Goal: Task Accomplishment & Management: Manage account settings

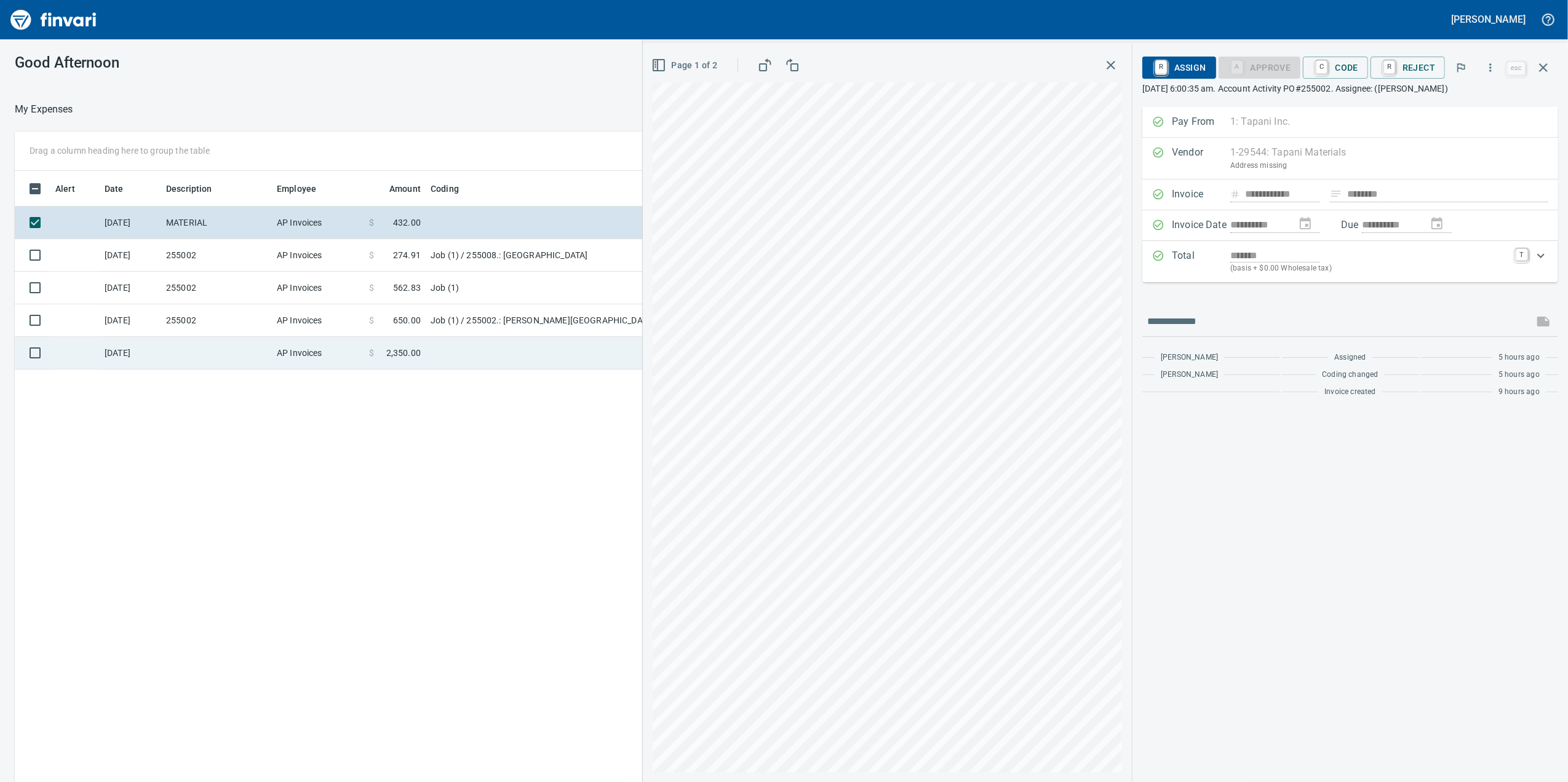
scroll to position [635, 1206]
click at [284, 365] on td "AP Invoices" at bounding box center [318, 353] width 92 height 33
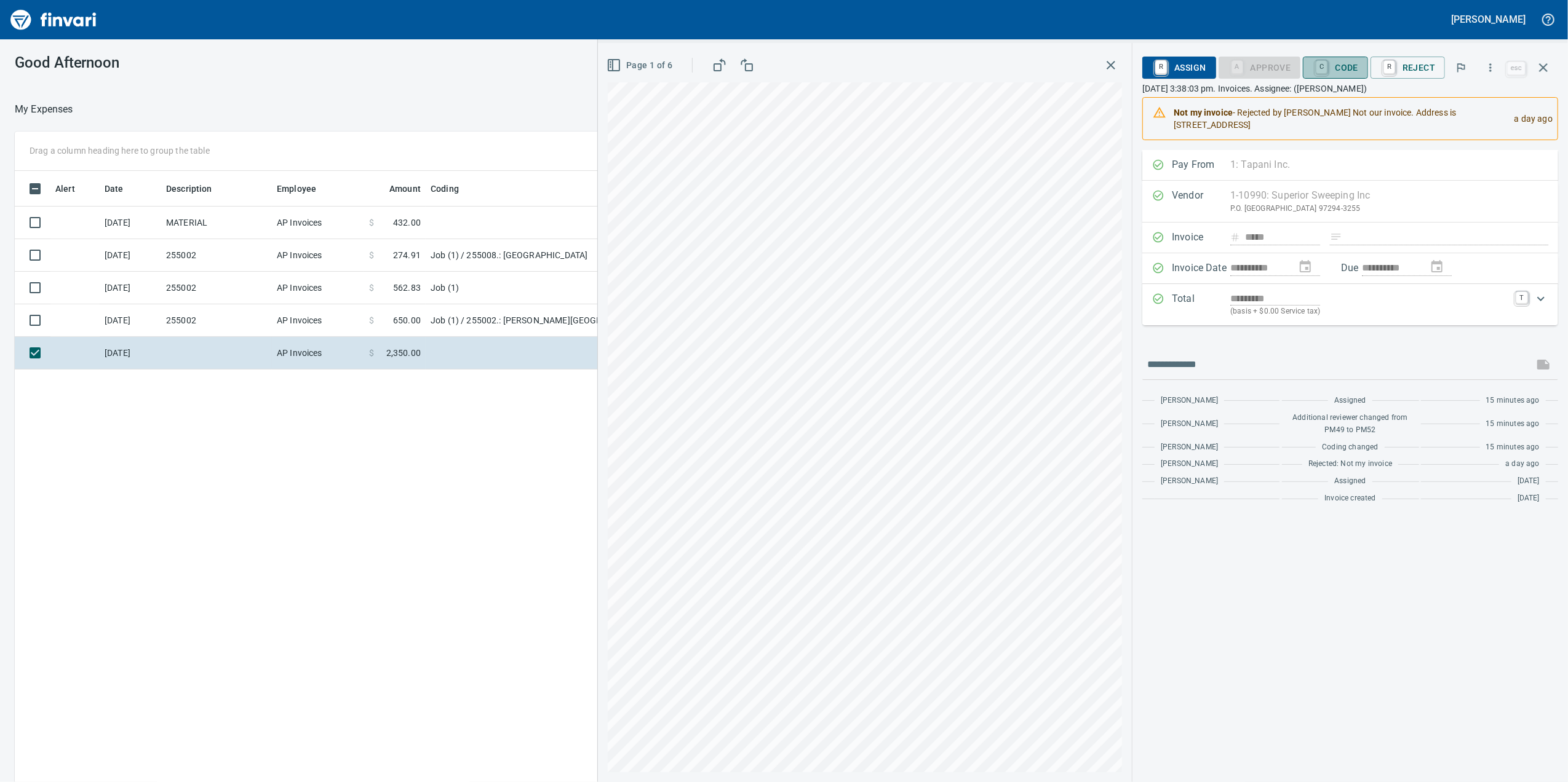
click at [1332, 73] on span "C Code" at bounding box center [1335, 67] width 46 height 21
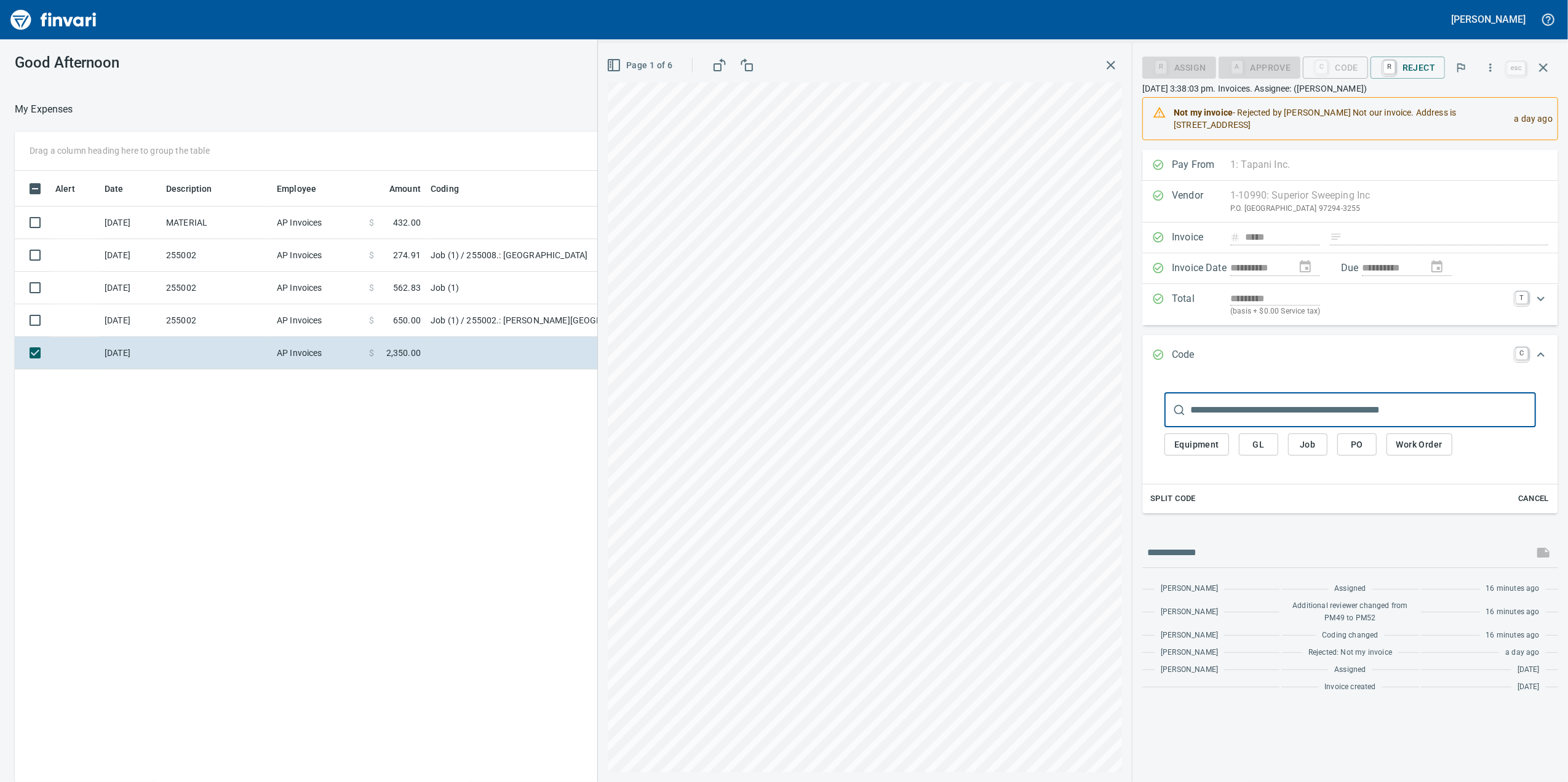
click at [1318, 446] on button "Job" at bounding box center [1308, 444] width 40 height 22
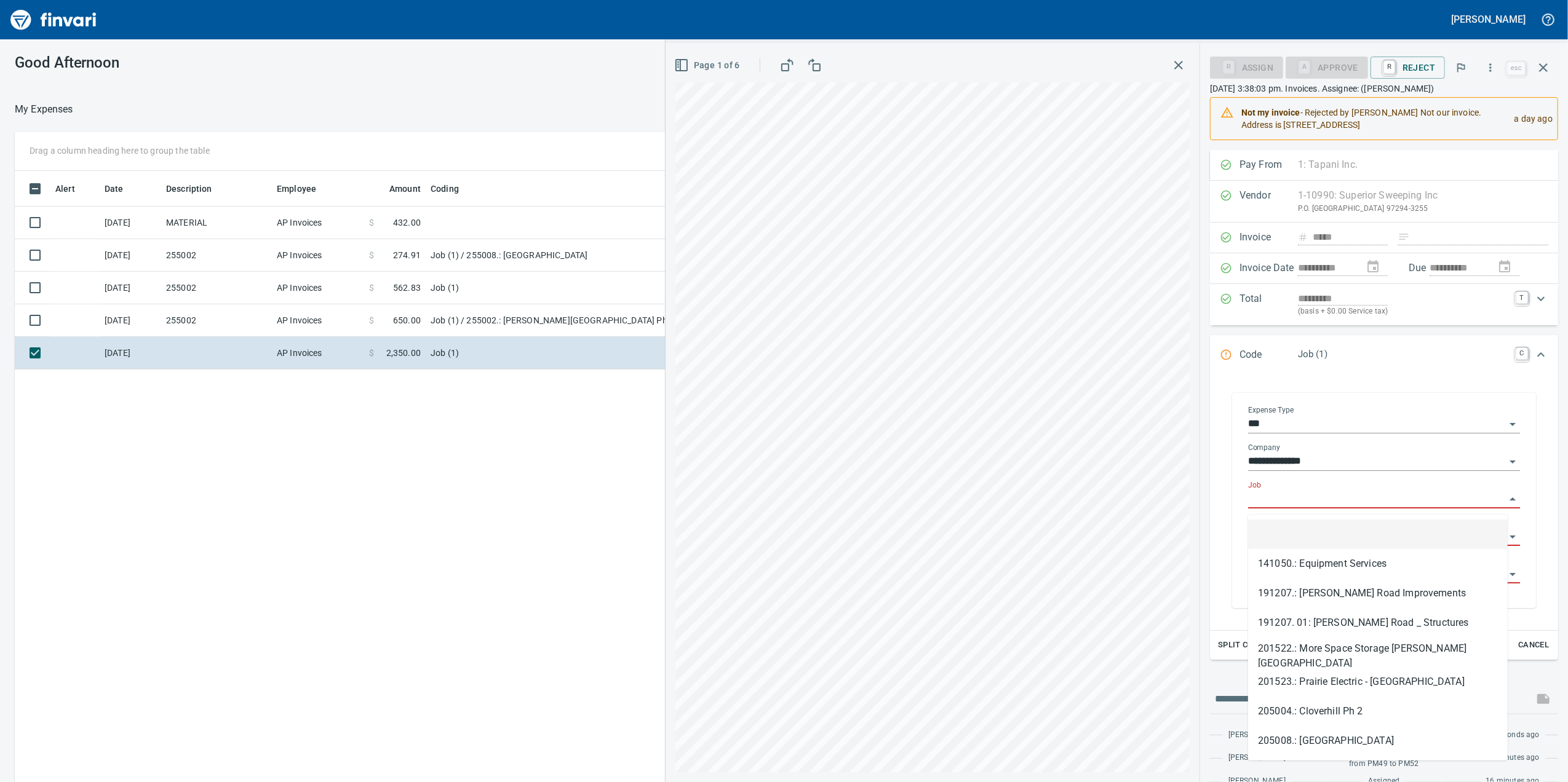
click at [1289, 502] on input "Job" at bounding box center [1377, 499] width 257 height 17
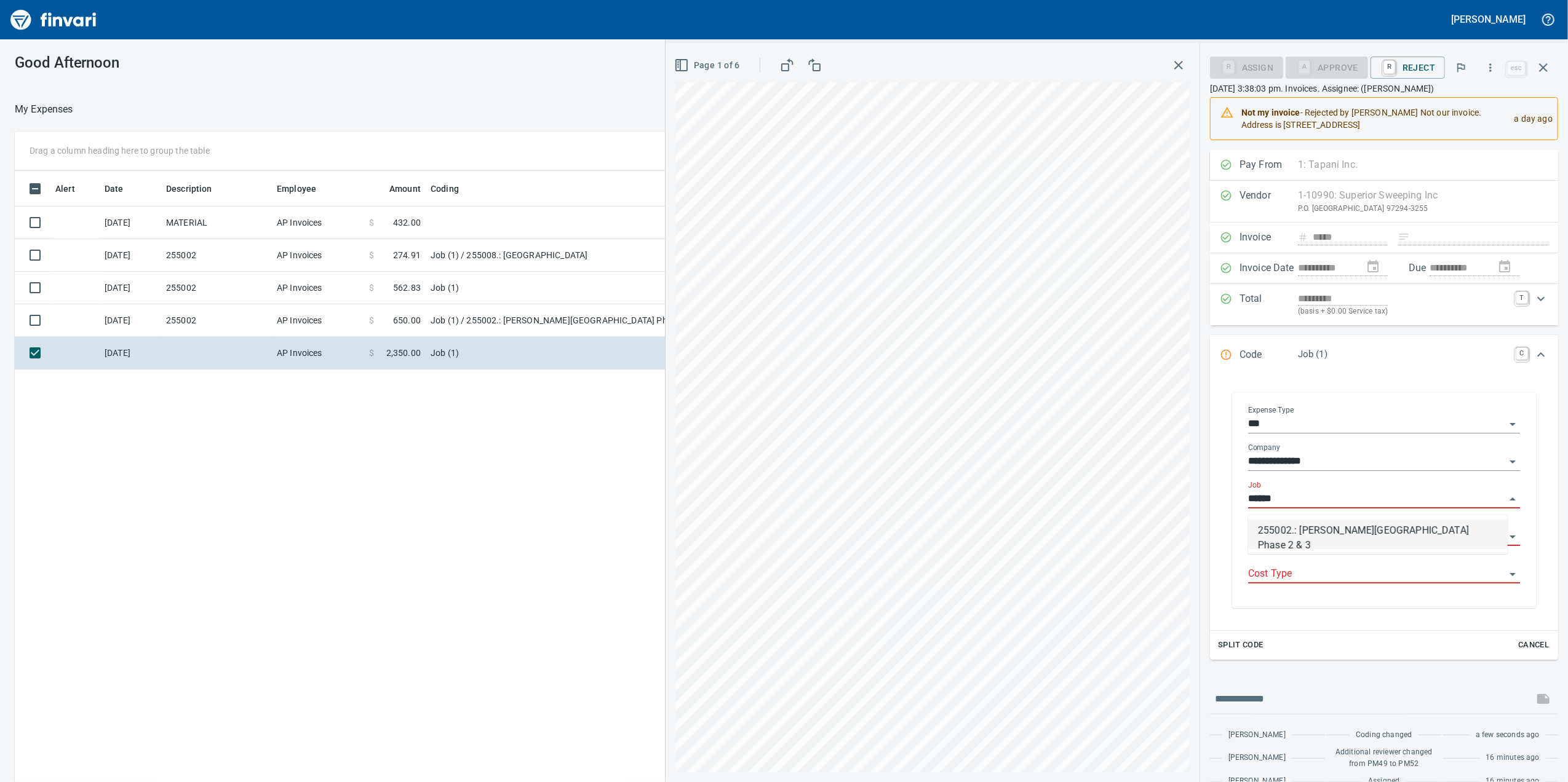
scroll to position [635, 1206]
click at [1302, 541] on li "255002.: [PERSON_NAME][GEOGRAPHIC_DATA] Phase 2 & 3" at bounding box center [1377, 535] width 260 height 29
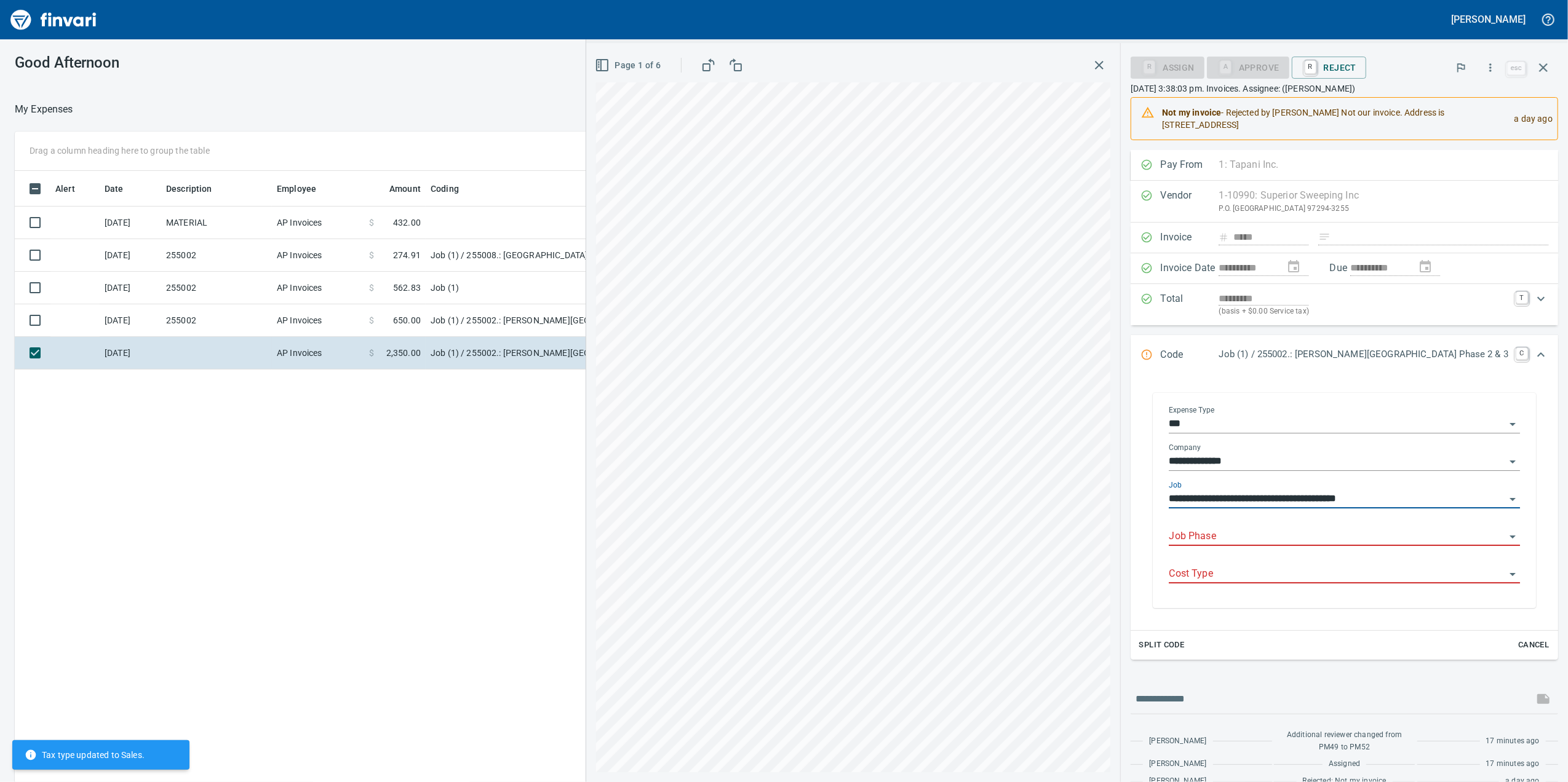
type input "**********"
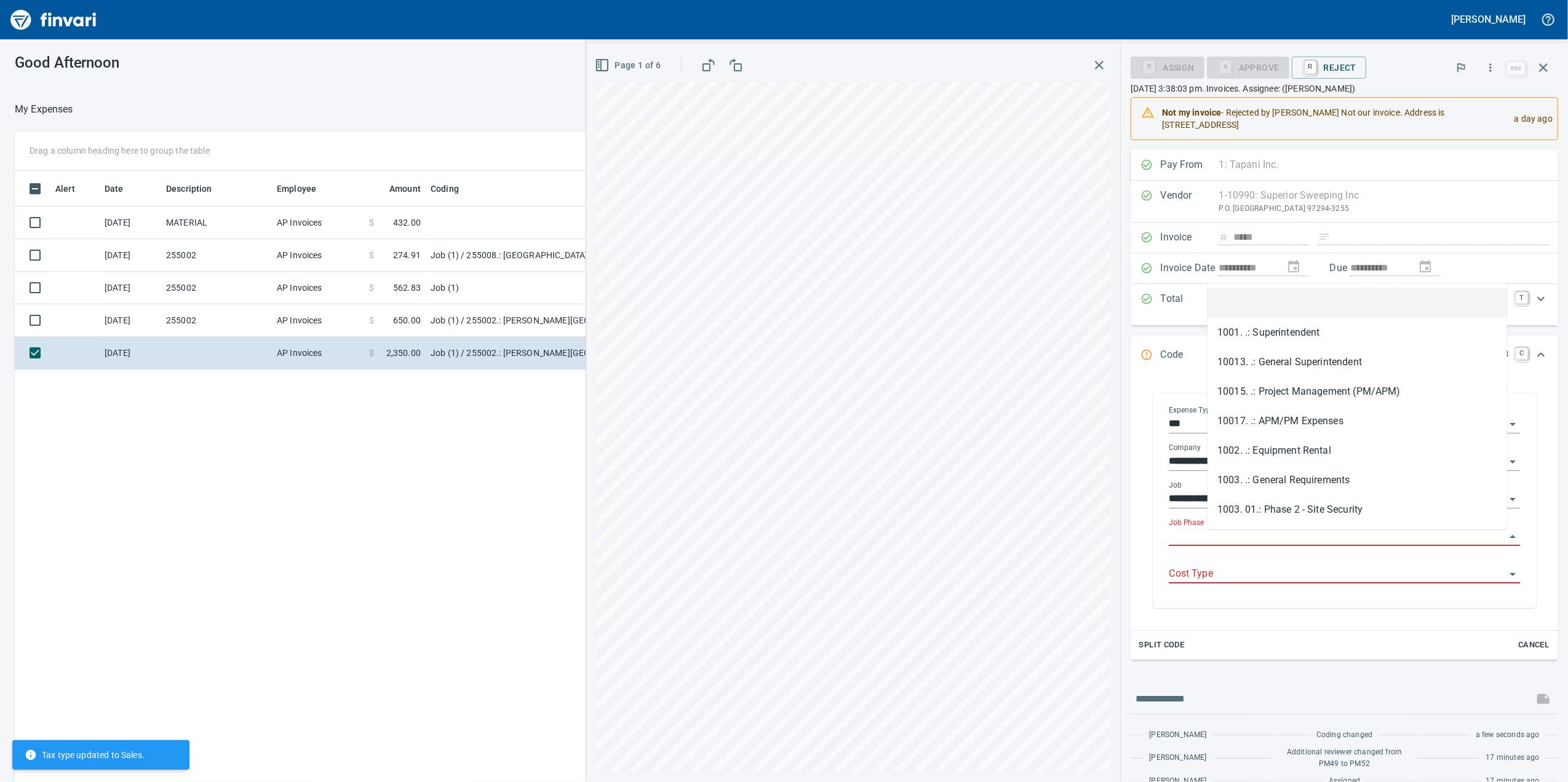
click at [1266, 532] on input "Job Phase" at bounding box center [1337, 537] width 336 height 17
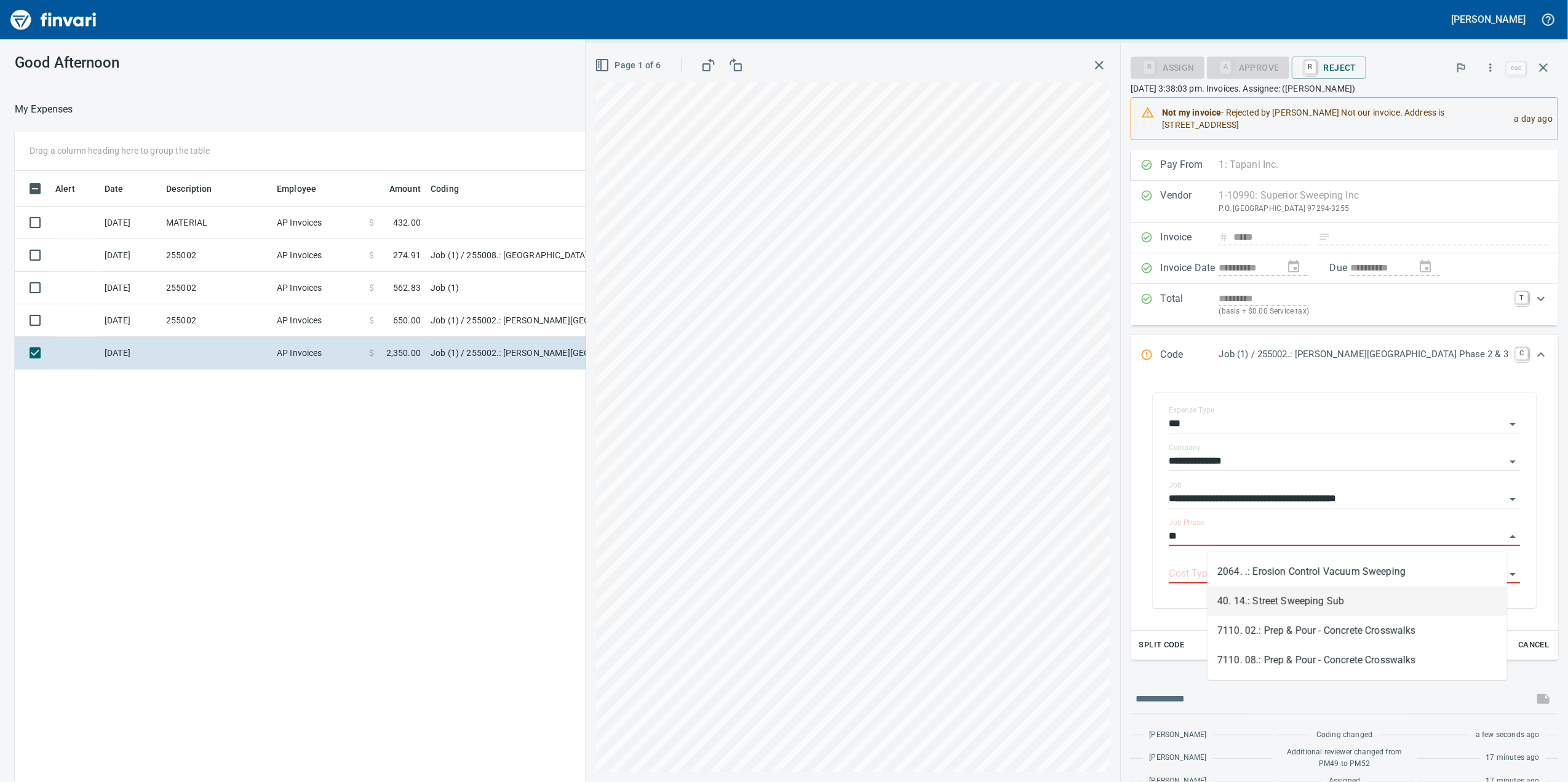
click at [1291, 604] on li "40. 14.: Street Sweeping Sub" at bounding box center [1357, 601] width 299 height 29
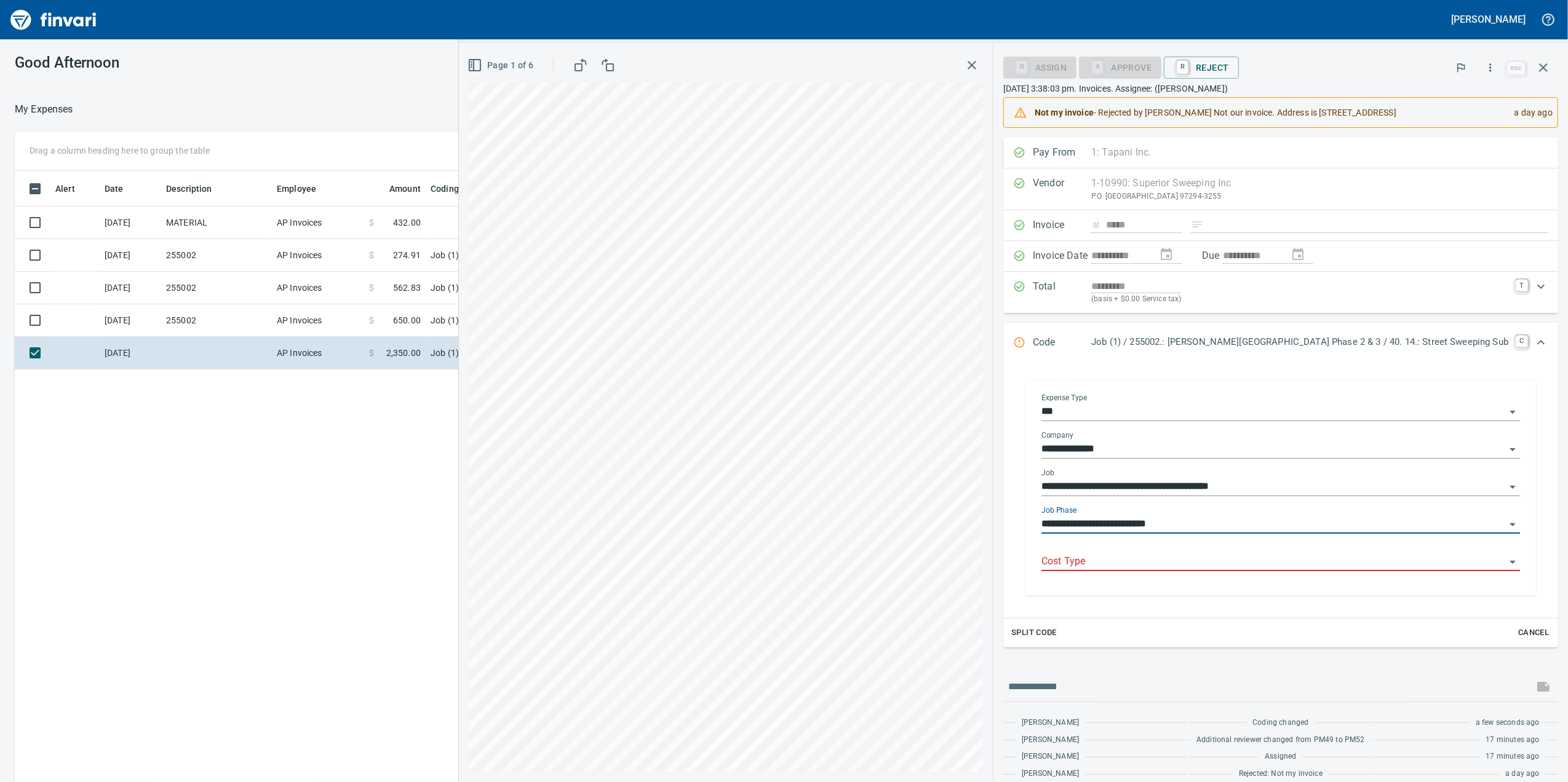
type input "**********"
click at [1265, 570] on input "Cost Type" at bounding box center [1273, 562] width 464 height 17
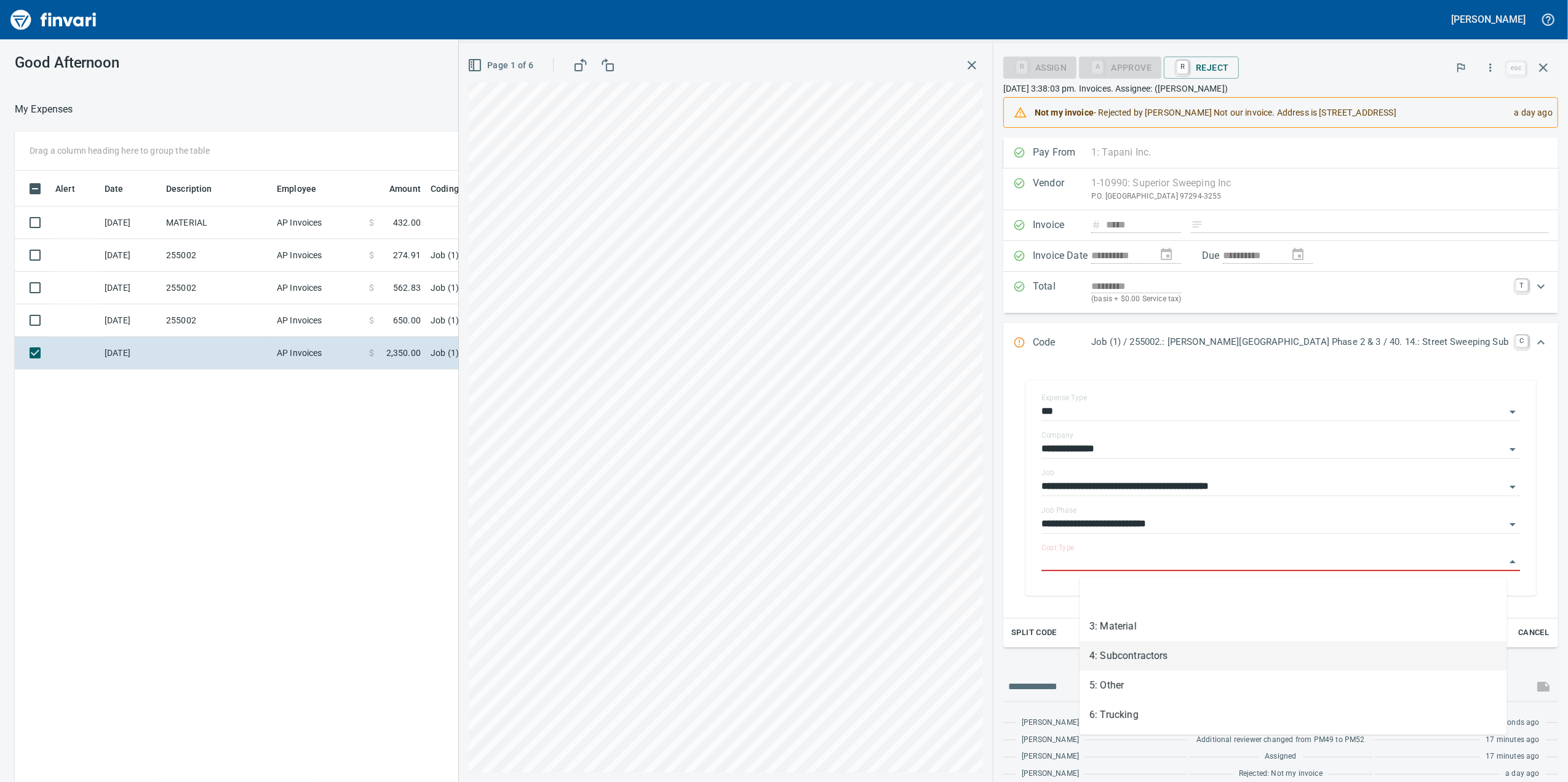
click at [1191, 660] on li "4: Subcontractors" at bounding box center [1293, 656] width 427 height 29
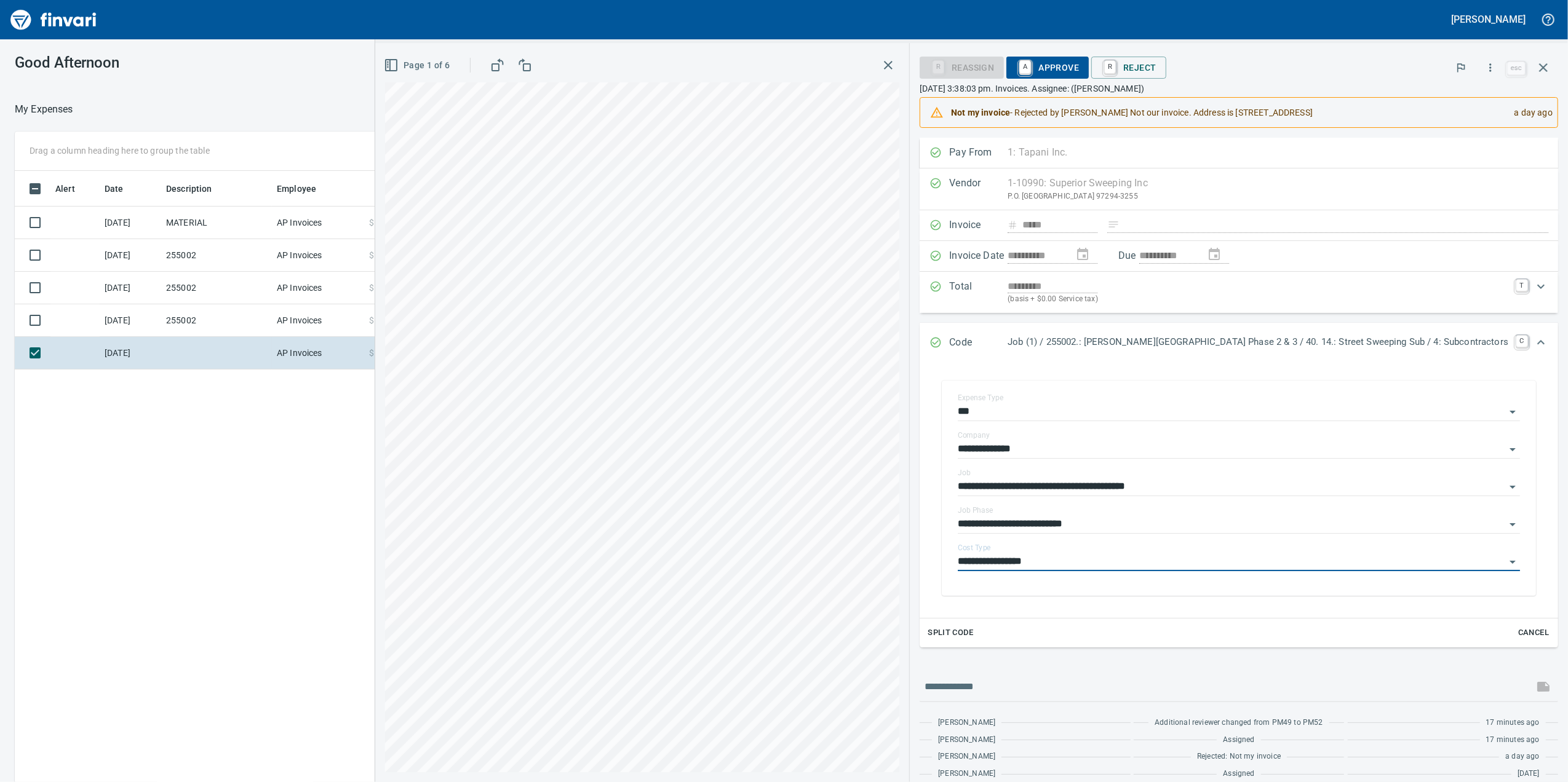
type input "**********"
click at [398, 67] on icon "button" at bounding box center [391, 65] width 15 height 15
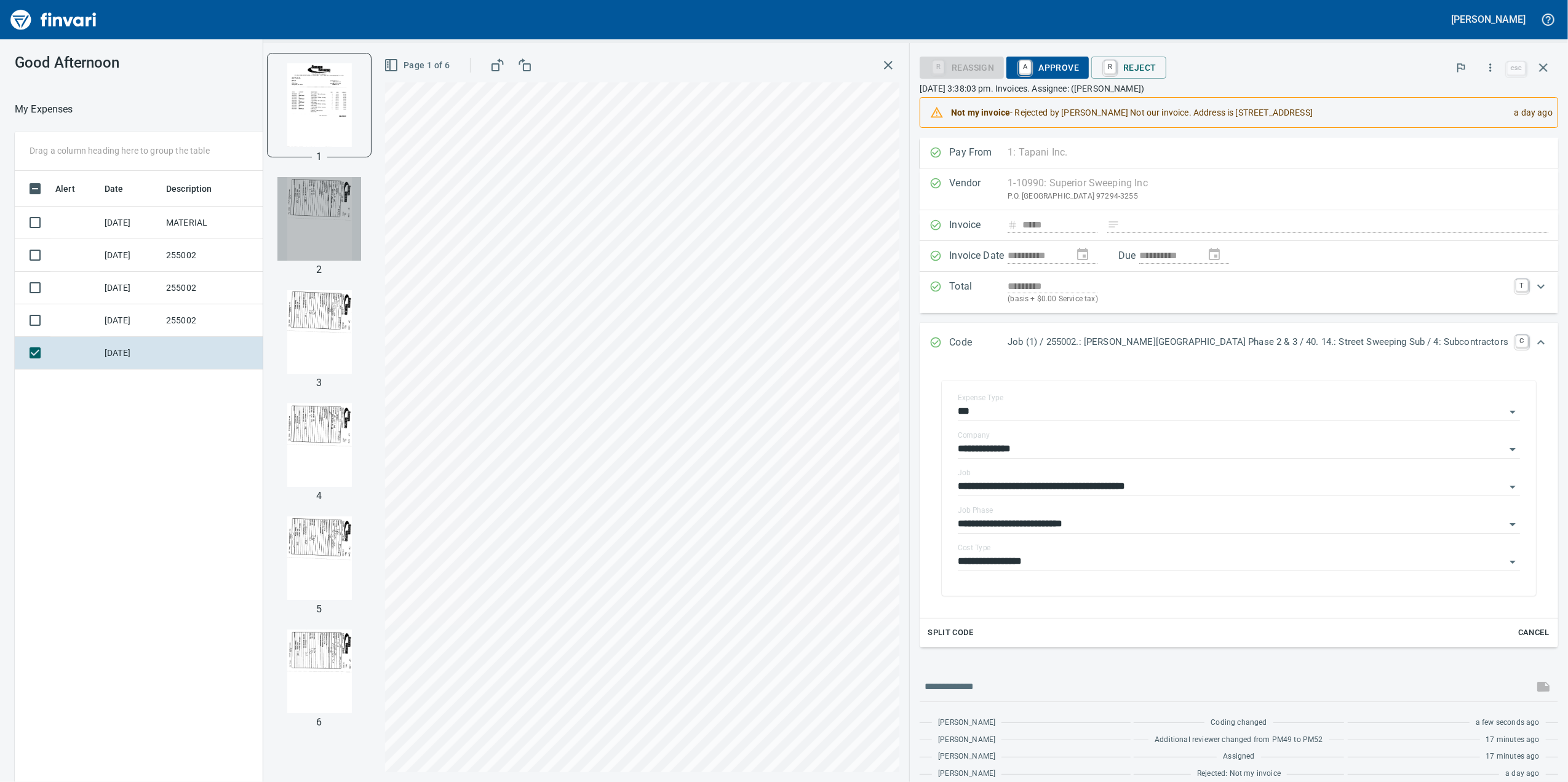
click at [361, 239] on img "button" at bounding box center [319, 219] width 84 height 84
click at [361, 345] on img "button" at bounding box center [319, 332] width 84 height 84
click at [361, 407] on img "button" at bounding box center [319, 446] width 84 height 84
click at [353, 443] on img "button" at bounding box center [319, 445] width 84 height 84
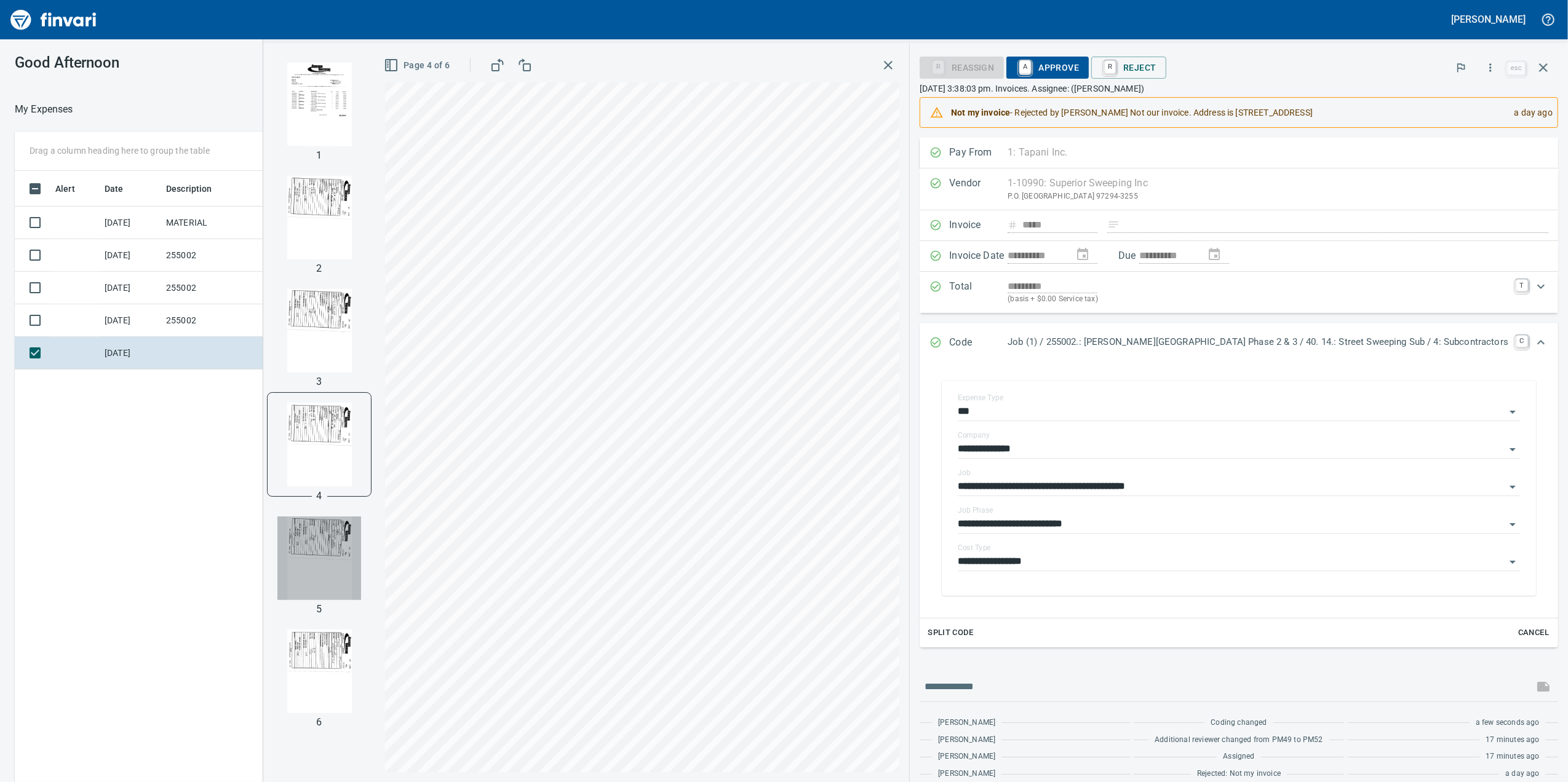
click at [361, 522] on img "button" at bounding box center [319, 559] width 84 height 84
click at [361, 667] on img "button" at bounding box center [319, 672] width 84 height 84
click at [350, 109] on img "button" at bounding box center [319, 105] width 84 height 84
click at [1091, 84] on p "[DATE] 3:38:03 pm. Invoices. Assignee: ([PERSON_NAME])" at bounding box center [1239, 88] width 639 height 12
click at [1079, 71] on span "A Approve" at bounding box center [1047, 67] width 63 height 21
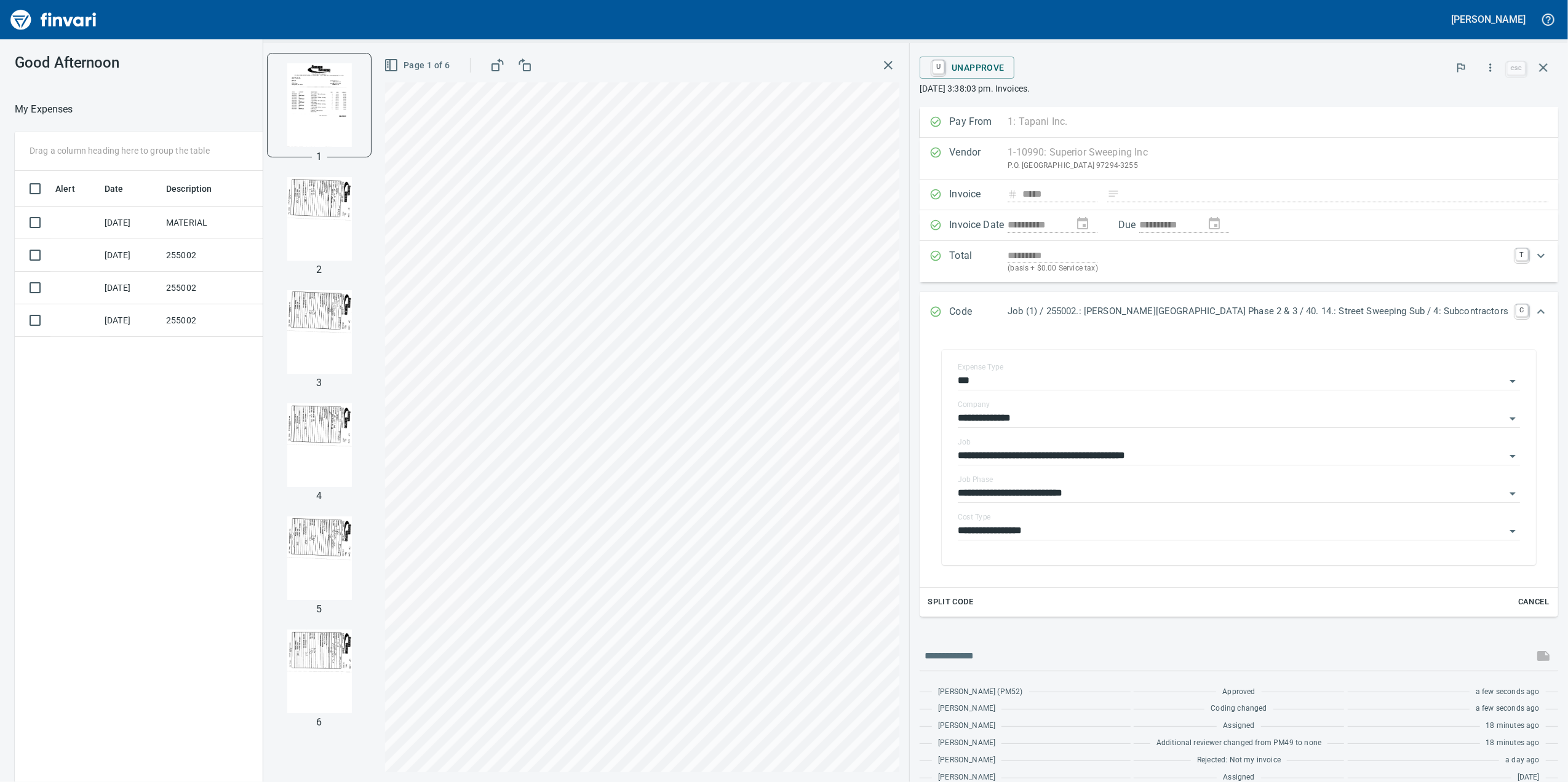
click at [895, 60] on icon "button" at bounding box center [887, 65] width 15 height 15
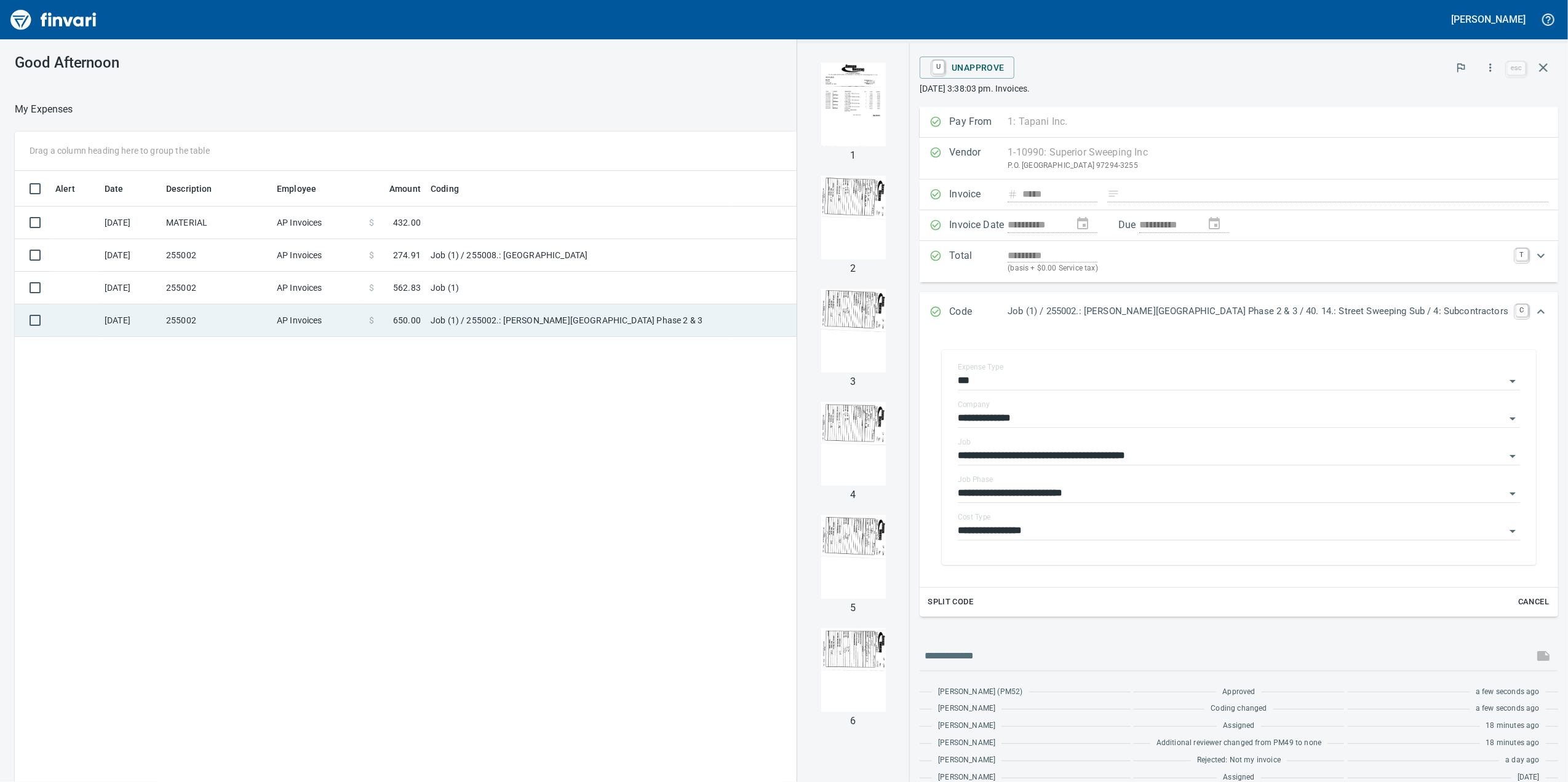
click at [359, 326] on td "AP Invoices" at bounding box center [318, 321] width 92 height 33
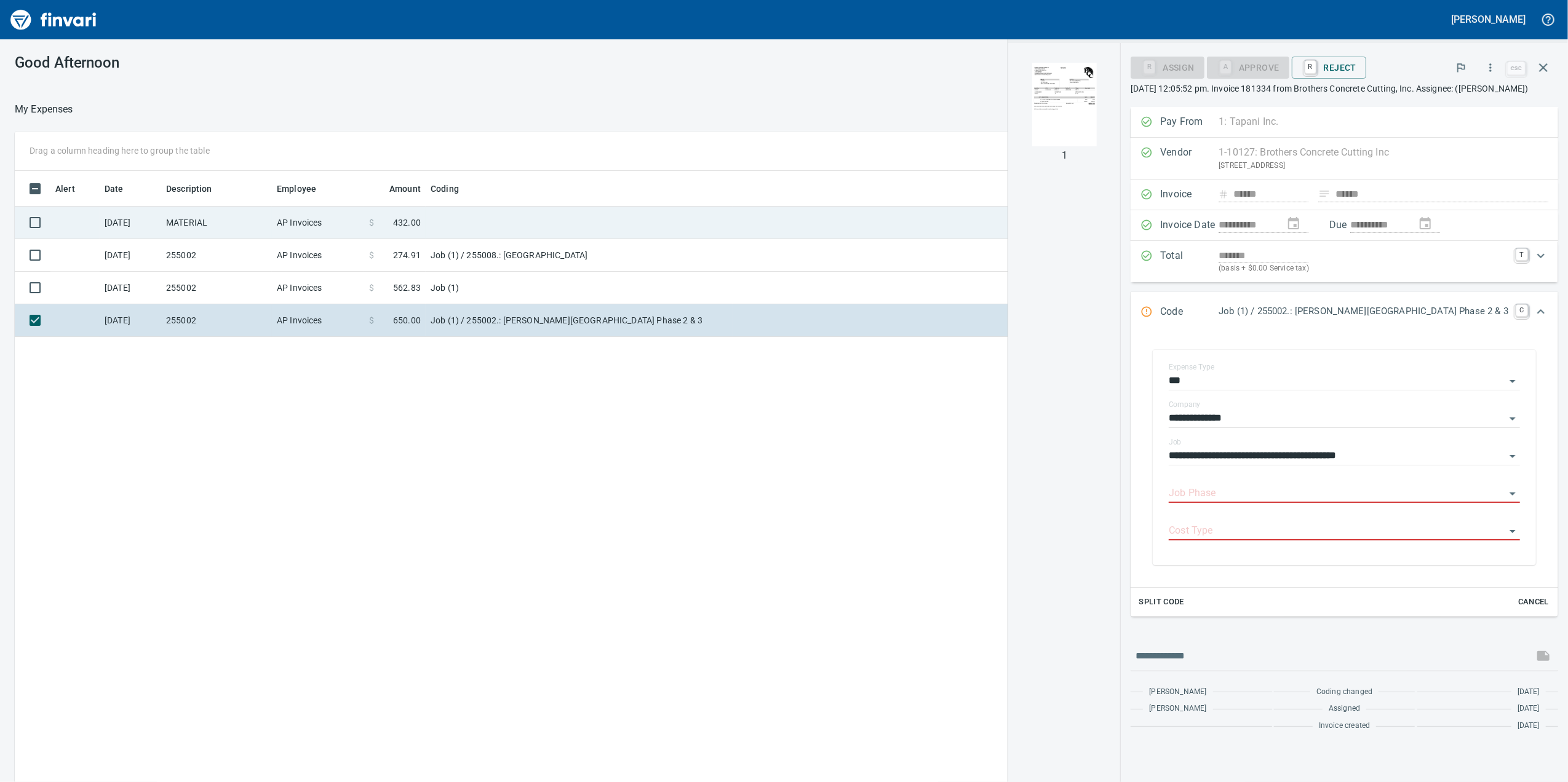
click at [210, 215] on td "MATERIAL" at bounding box center [216, 223] width 111 height 33
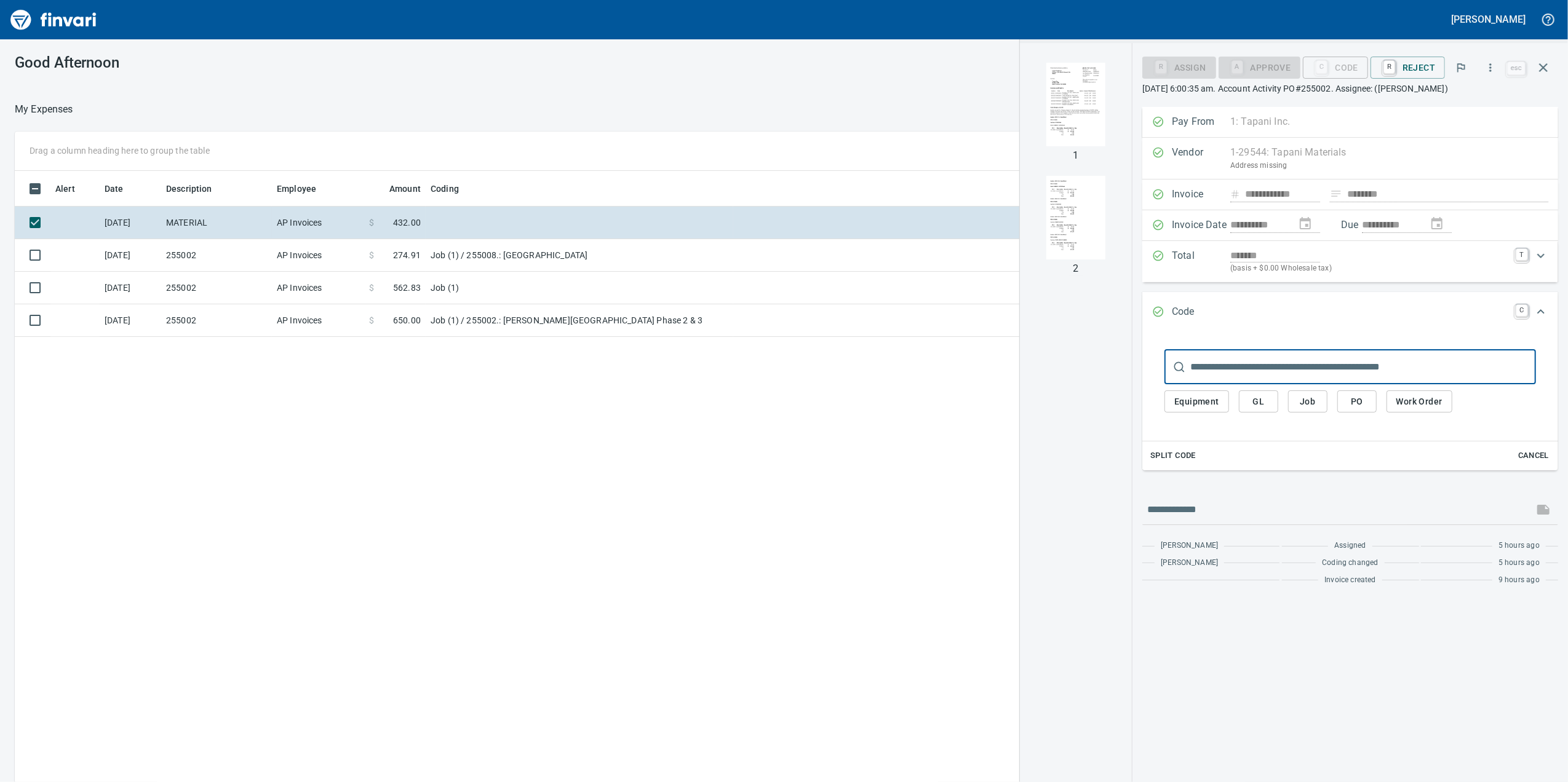
click at [1056, 106] on img "button" at bounding box center [1076, 105] width 84 height 84
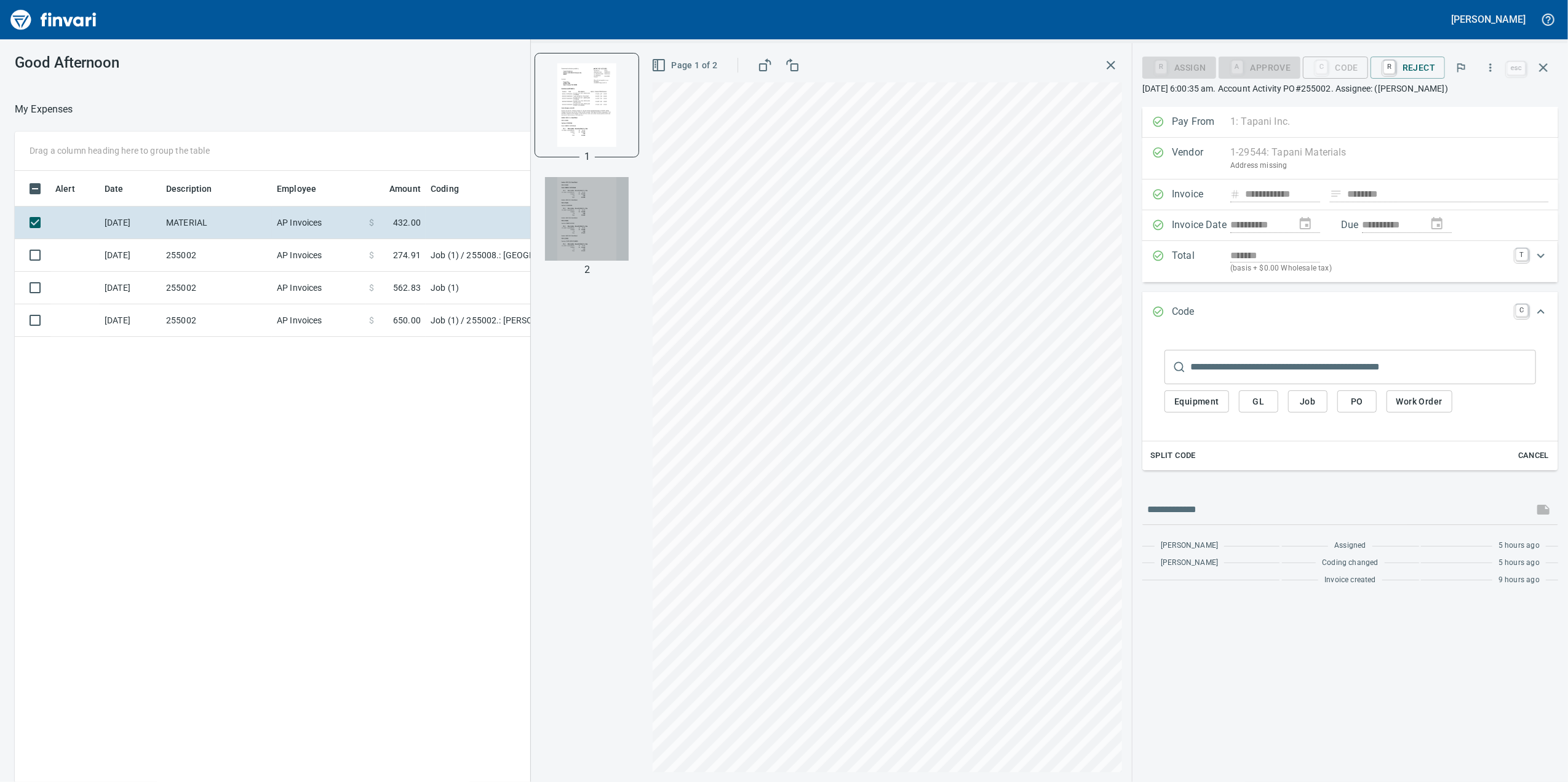
drag, startPoint x: 583, startPoint y: 215, endPoint x: 647, endPoint y: 272, distance: 85.7
click at [585, 214] on img "button" at bounding box center [587, 219] width 84 height 84
click at [1310, 402] on span "Job" at bounding box center [1307, 402] width 19 height 16
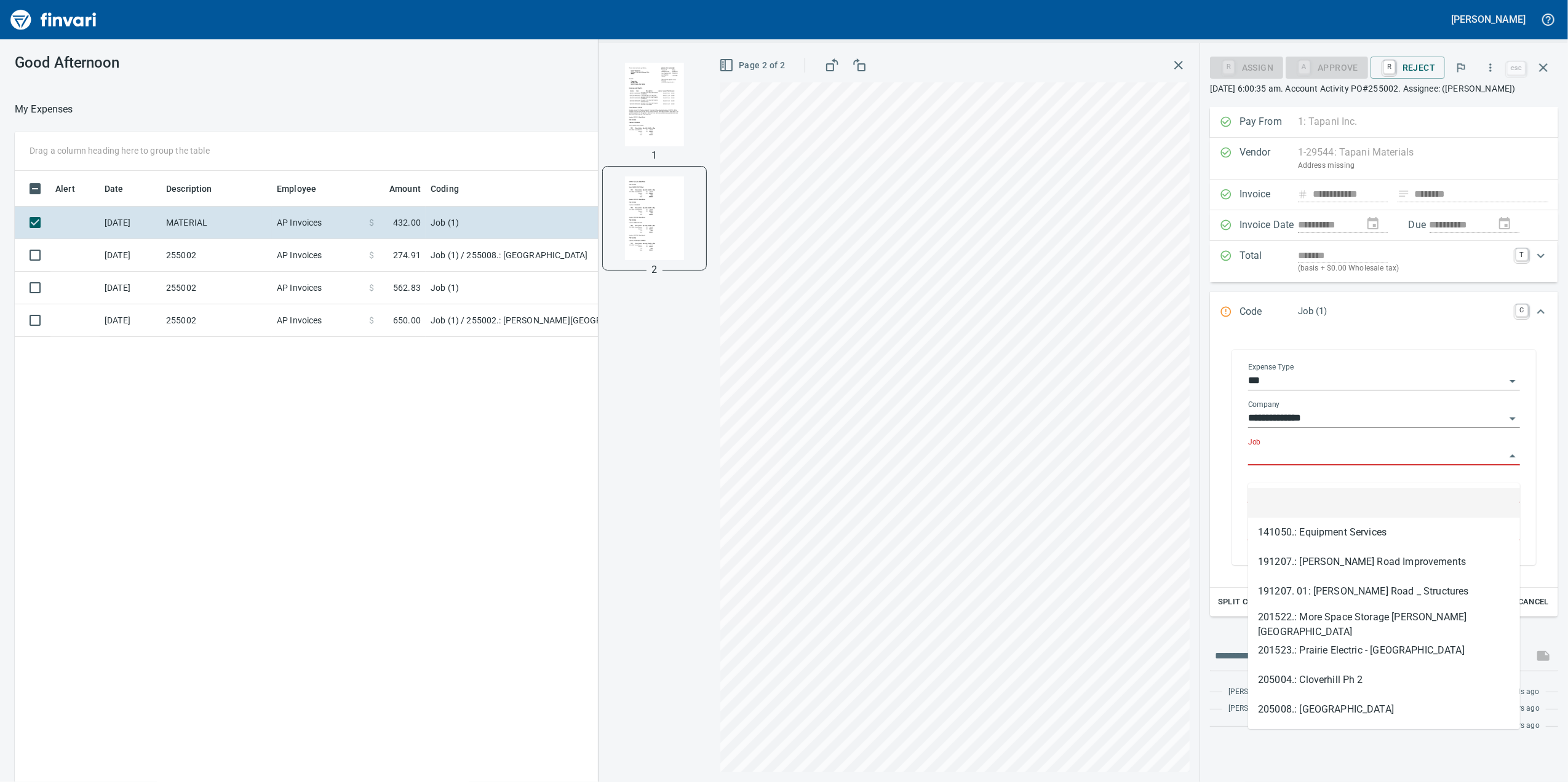
click at [1267, 465] on input "Job" at bounding box center [1377, 456] width 257 height 17
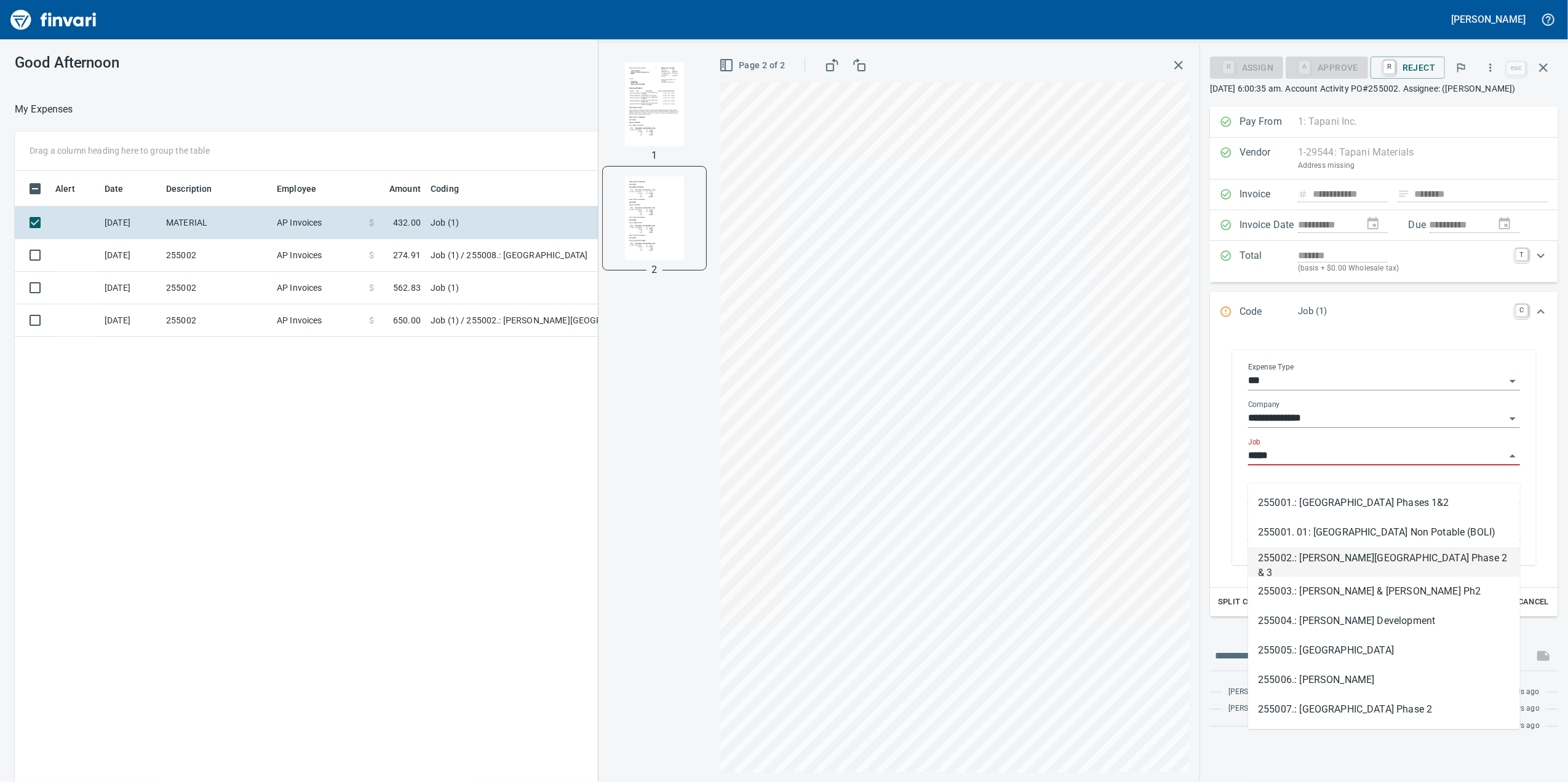
drag, startPoint x: 1324, startPoint y: 567, endPoint x: 1300, endPoint y: 534, distance: 40.8
click at [1324, 564] on li "255002.: [PERSON_NAME][GEOGRAPHIC_DATA] Phase 2 & 3" at bounding box center [1384, 562] width 272 height 29
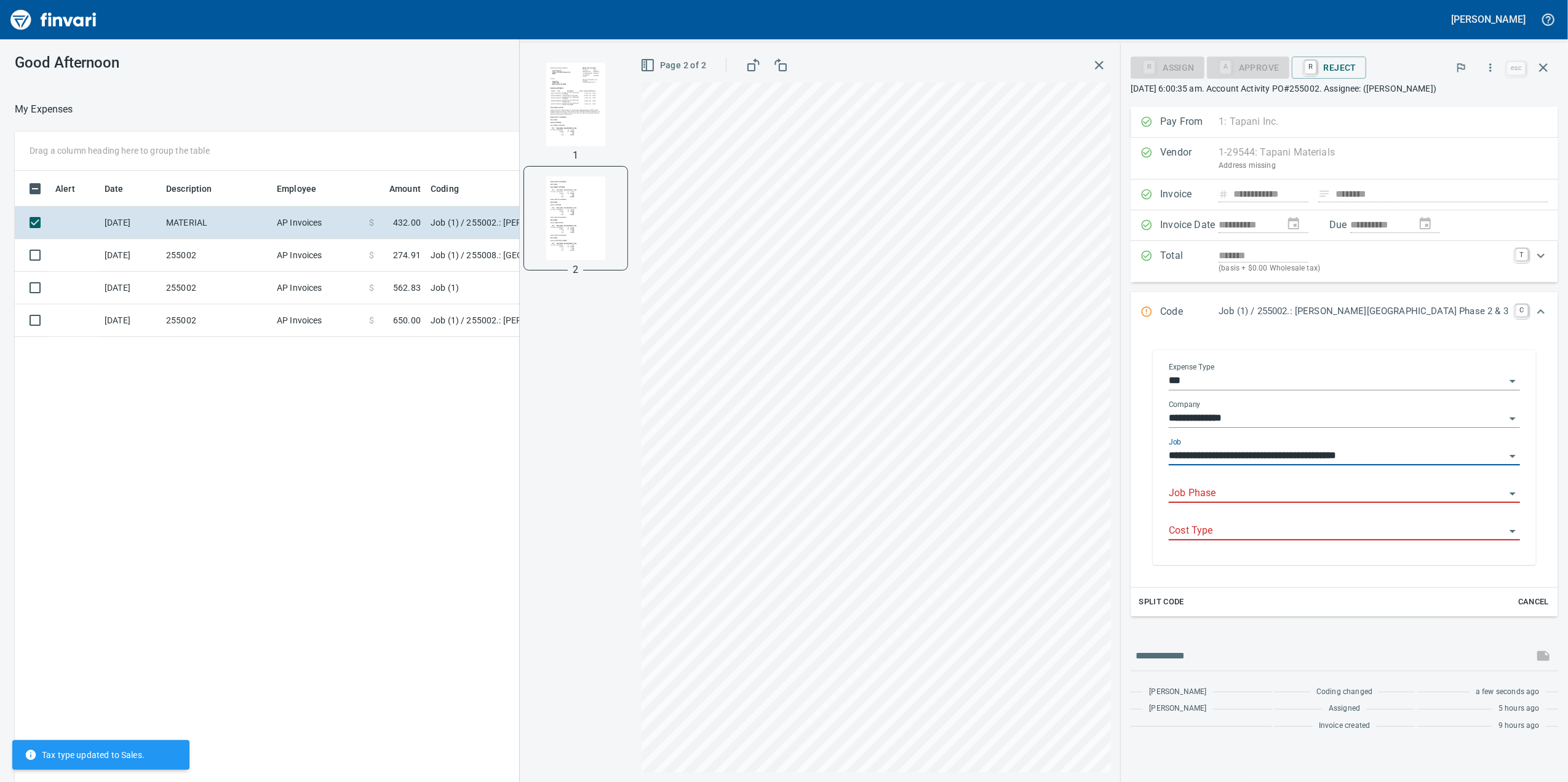
type input "**********"
click at [1284, 502] on input "Job Phase" at bounding box center [1337, 494] width 336 height 17
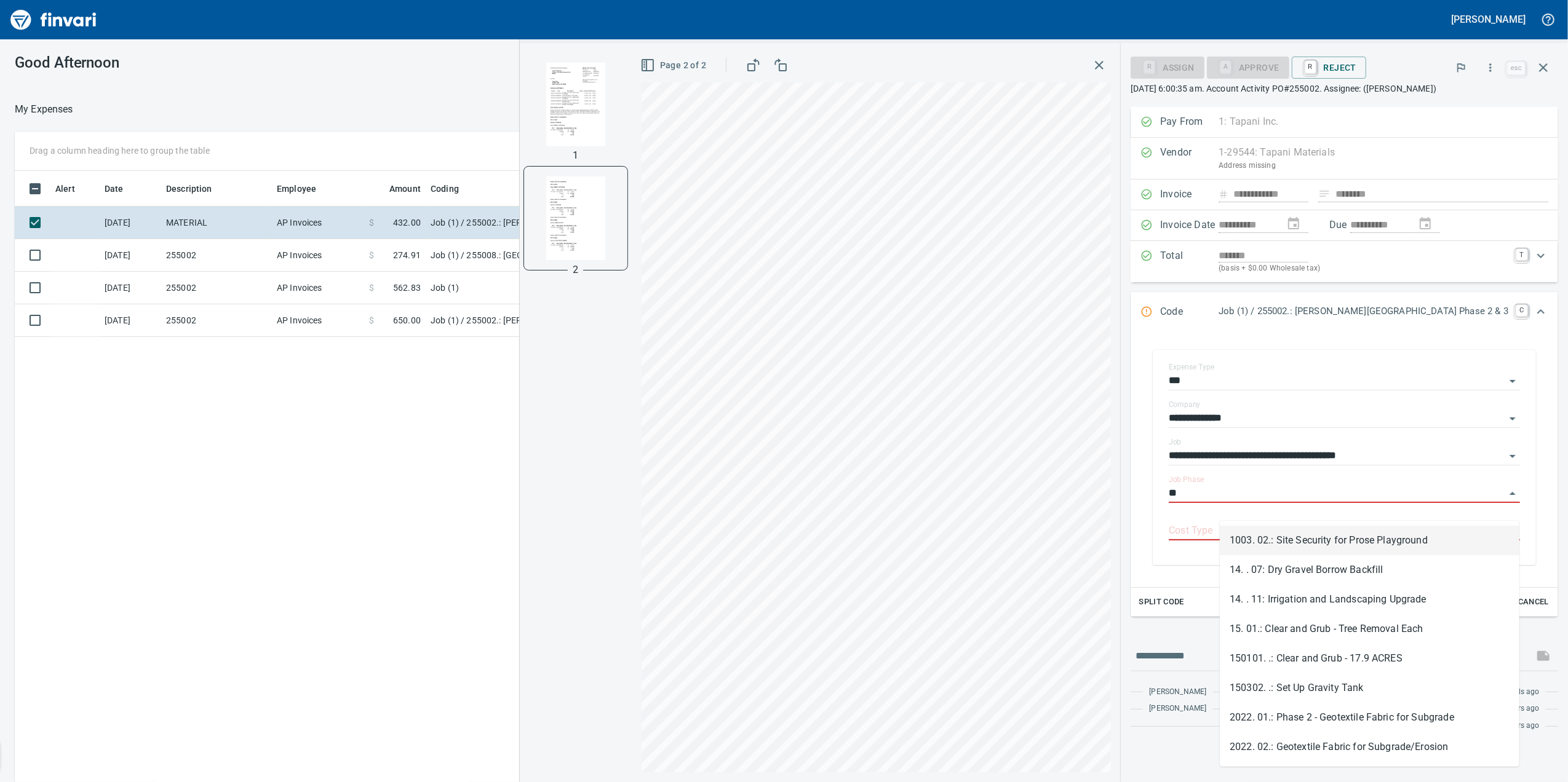
type input "*"
paste input "**********"
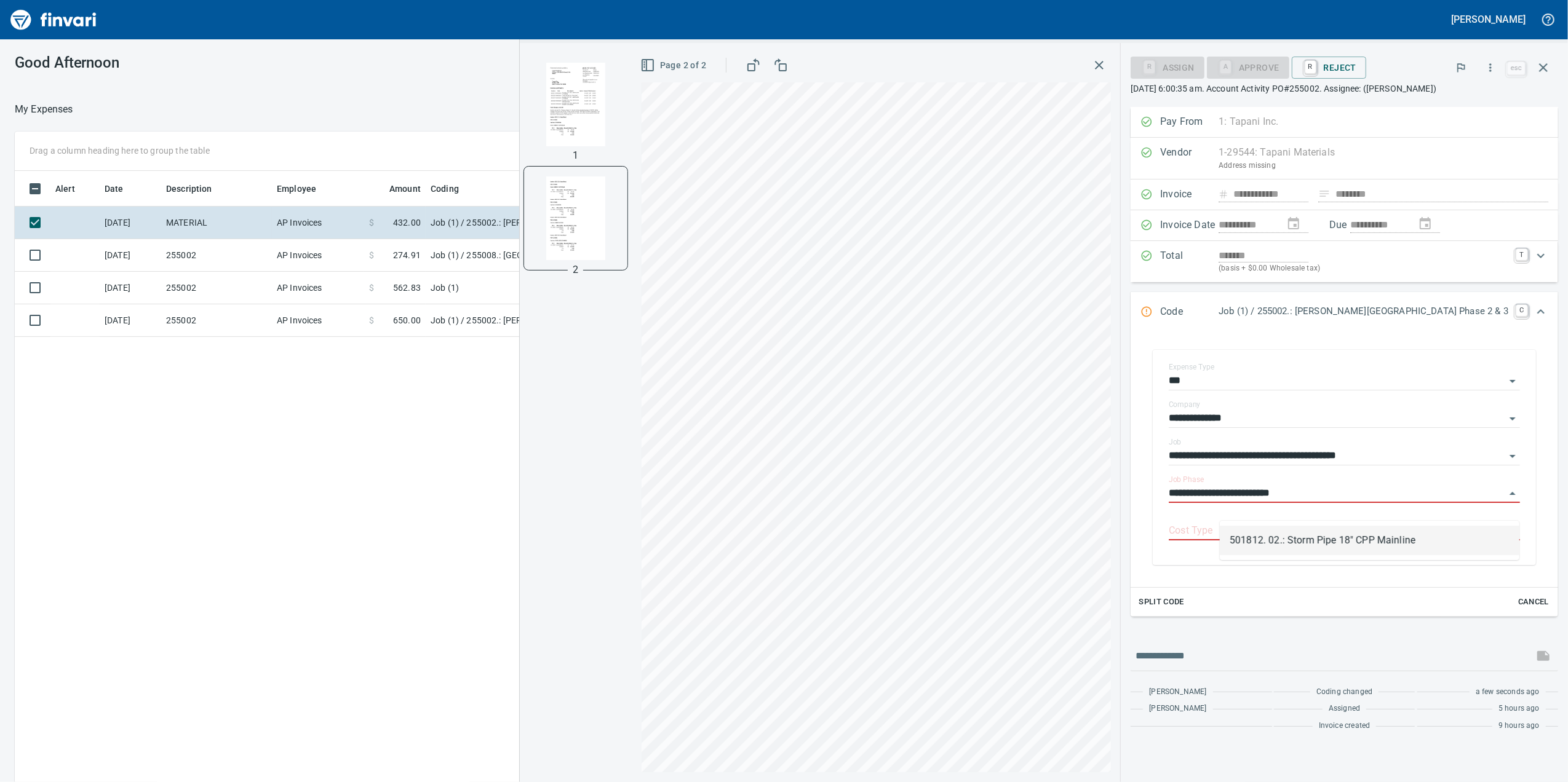
click at [1345, 559] on div "501812. 02.: Storm Pipe 18" CPP Mainline" at bounding box center [1370, 540] width 299 height 40
click at [1337, 547] on li "501812. 02.: Storm Pipe 18" CPP Mainline" at bounding box center [1370, 540] width 299 height 29
type input "**********"
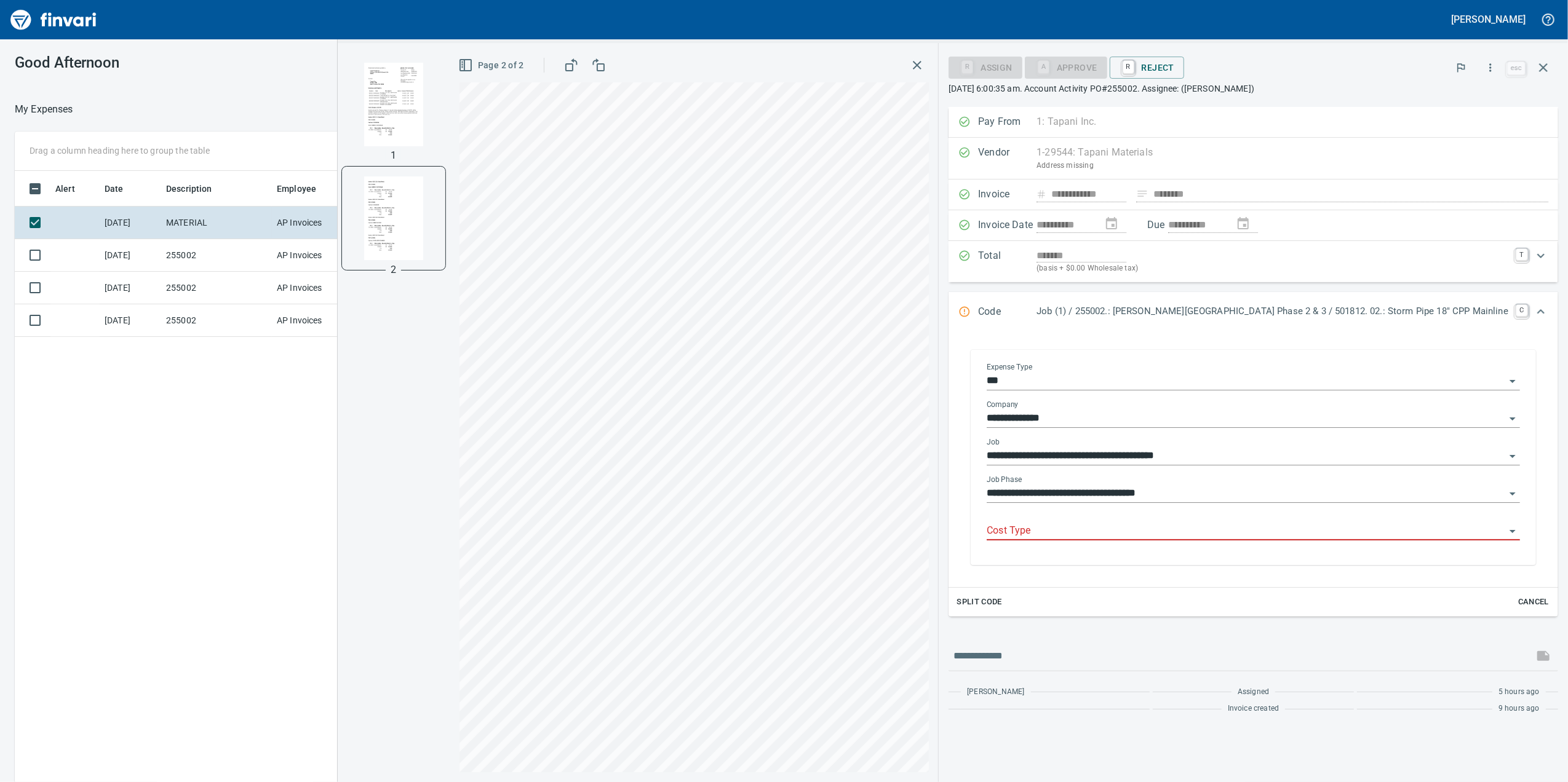
click at [1335, 549] on div "Cost Type" at bounding box center [1253, 532] width 533 height 37
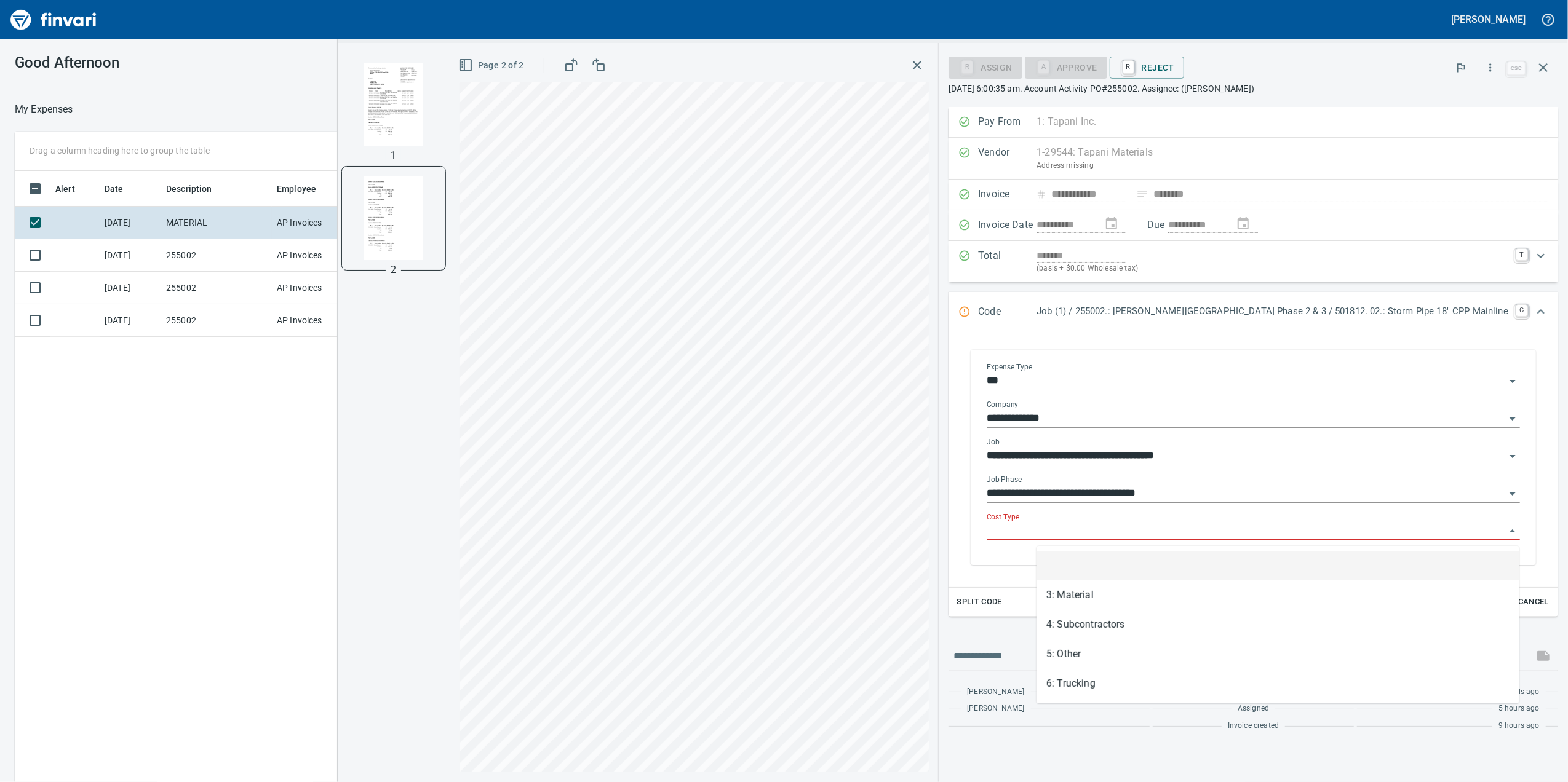
drag, startPoint x: 1324, startPoint y: 540, endPoint x: 1318, endPoint y: 543, distance: 6.7
click at [1322, 540] on input "Cost Type" at bounding box center [1246, 531] width 519 height 17
click at [1157, 594] on li "3: Material" at bounding box center [1277, 595] width 483 height 29
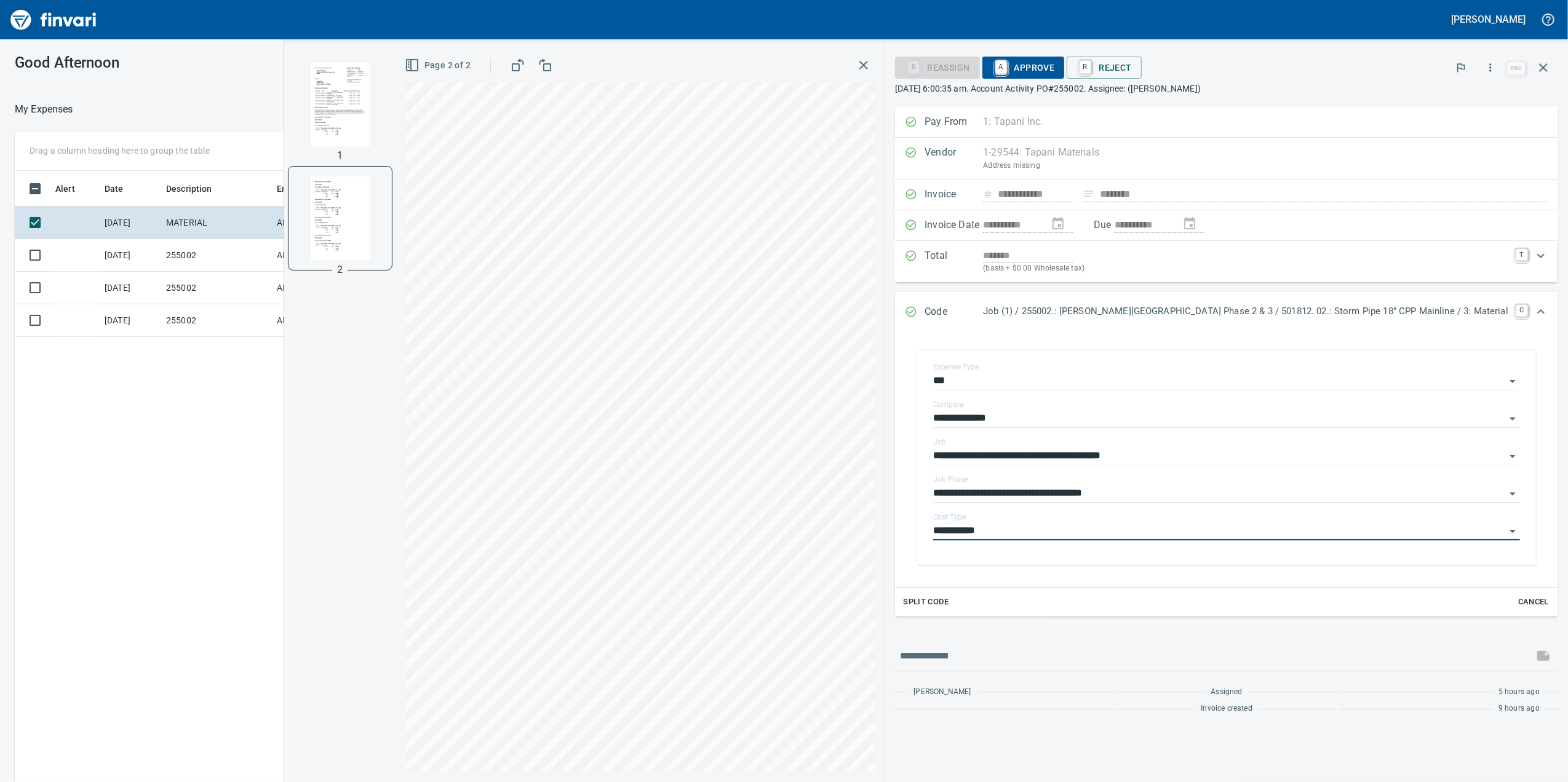
type input "**********"
click at [1080, 79] on div "R Reassign A Approve R Reject" at bounding box center [1200, 67] width 609 height 27
click at [1055, 67] on span "A Approve" at bounding box center [1023, 67] width 63 height 21
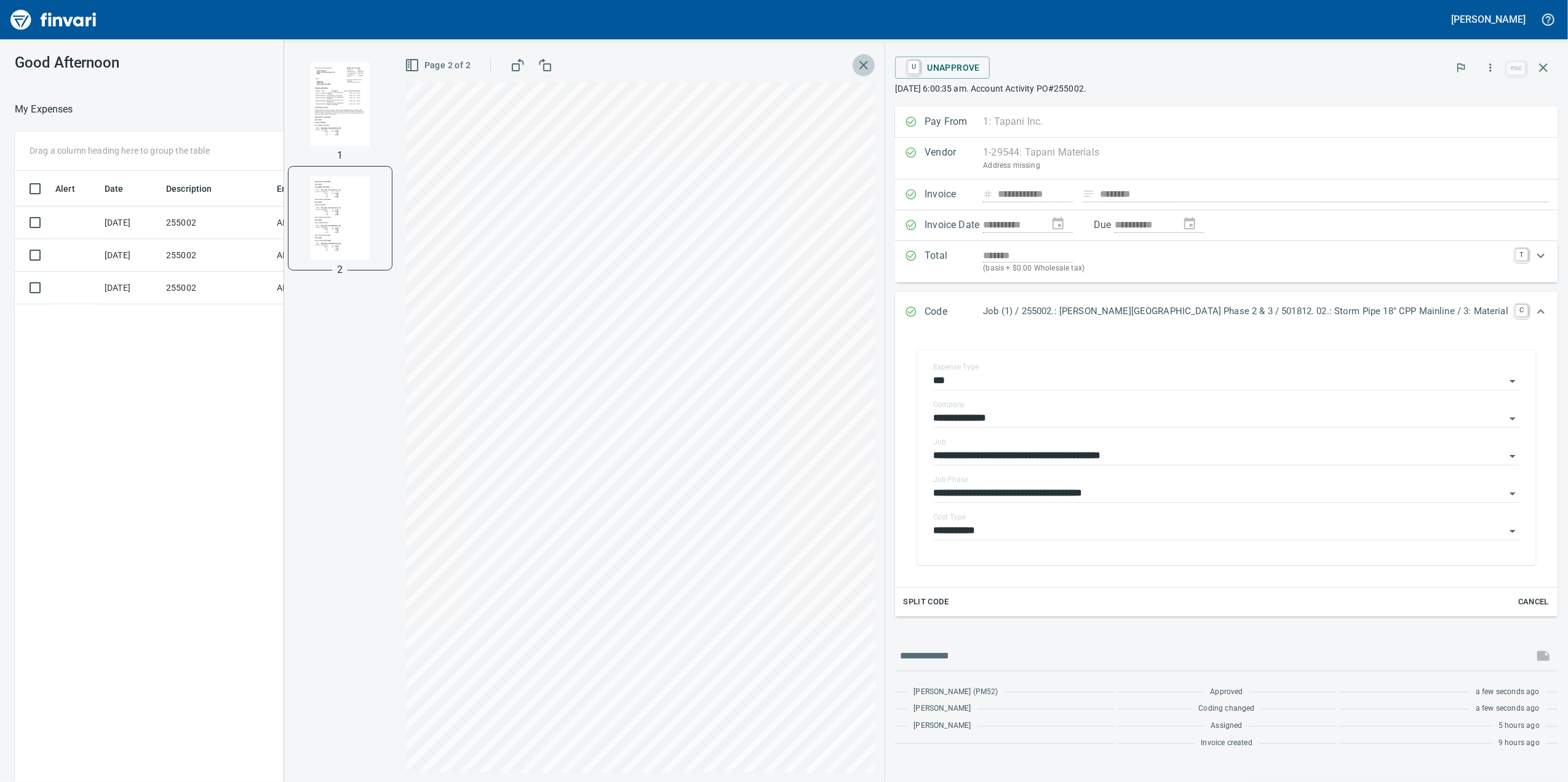
click at [871, 62] on icon "button" at bounding box center [863, 65] width 15 height 15
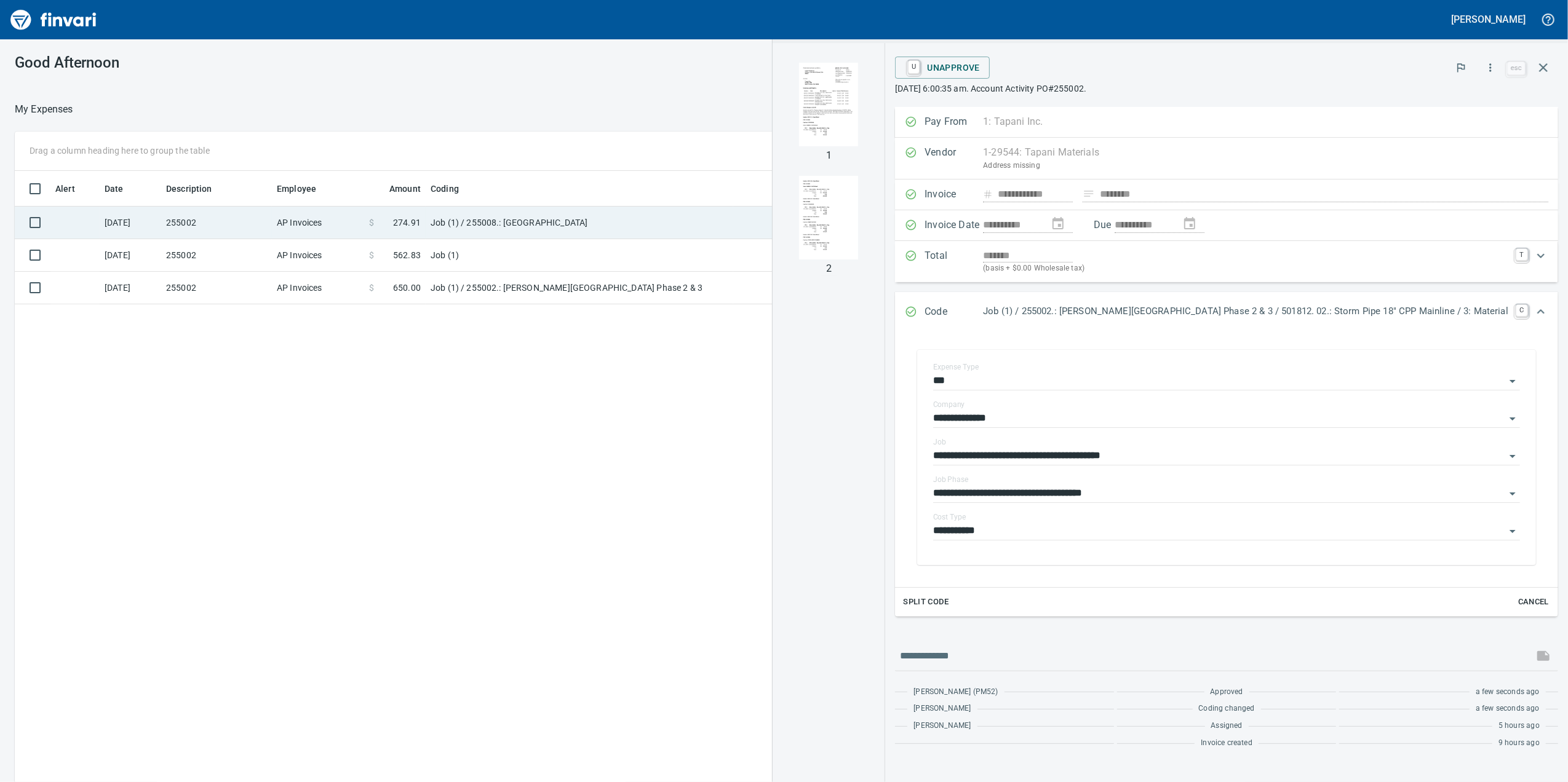
click at [287, 222] on td "AP Invoices" at bounding box center [318, 223] width 92 height 33
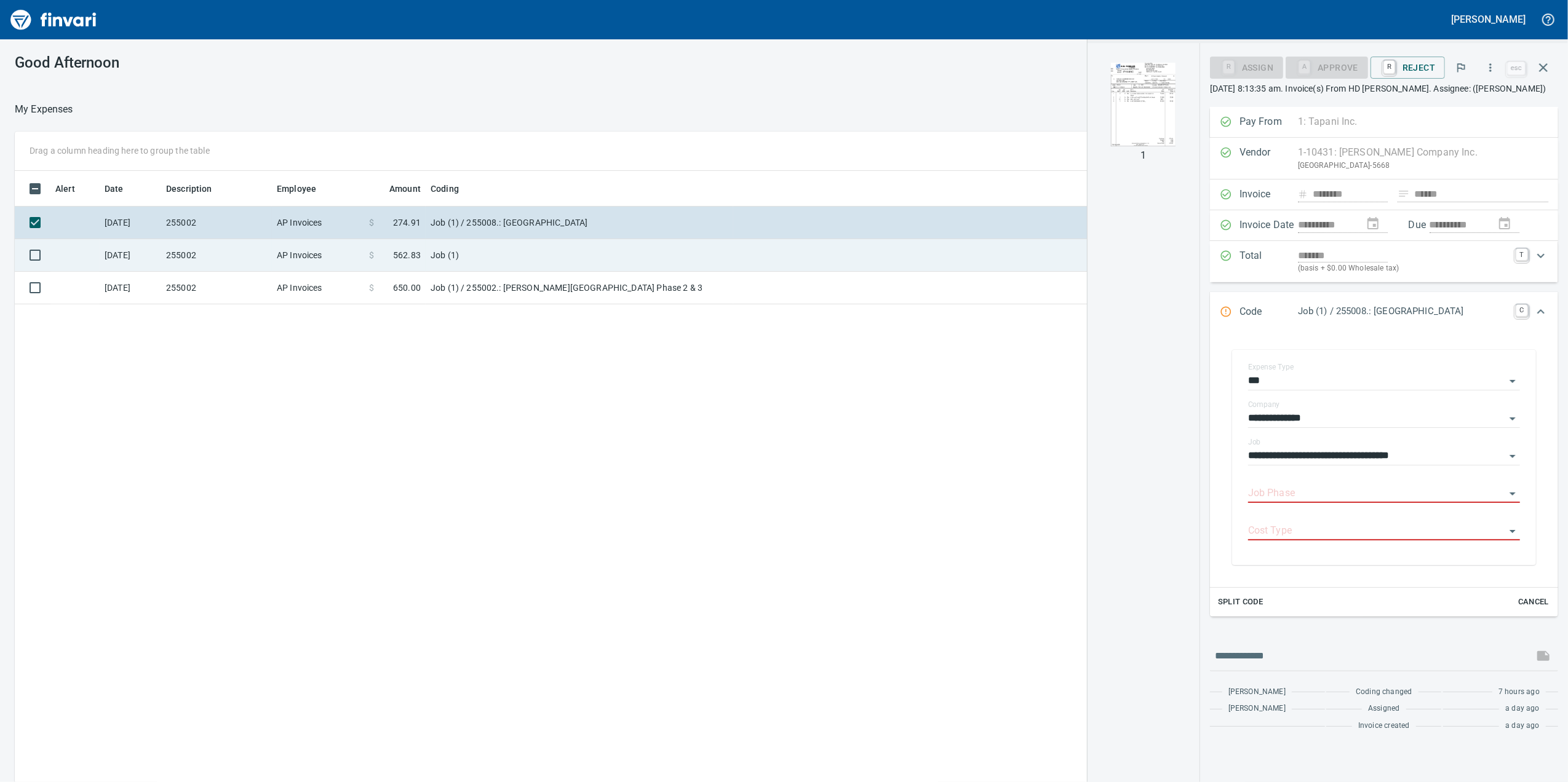
click at [722, 252] on td "Job (1)" at bounding box center [579, 256] width 308 height 33
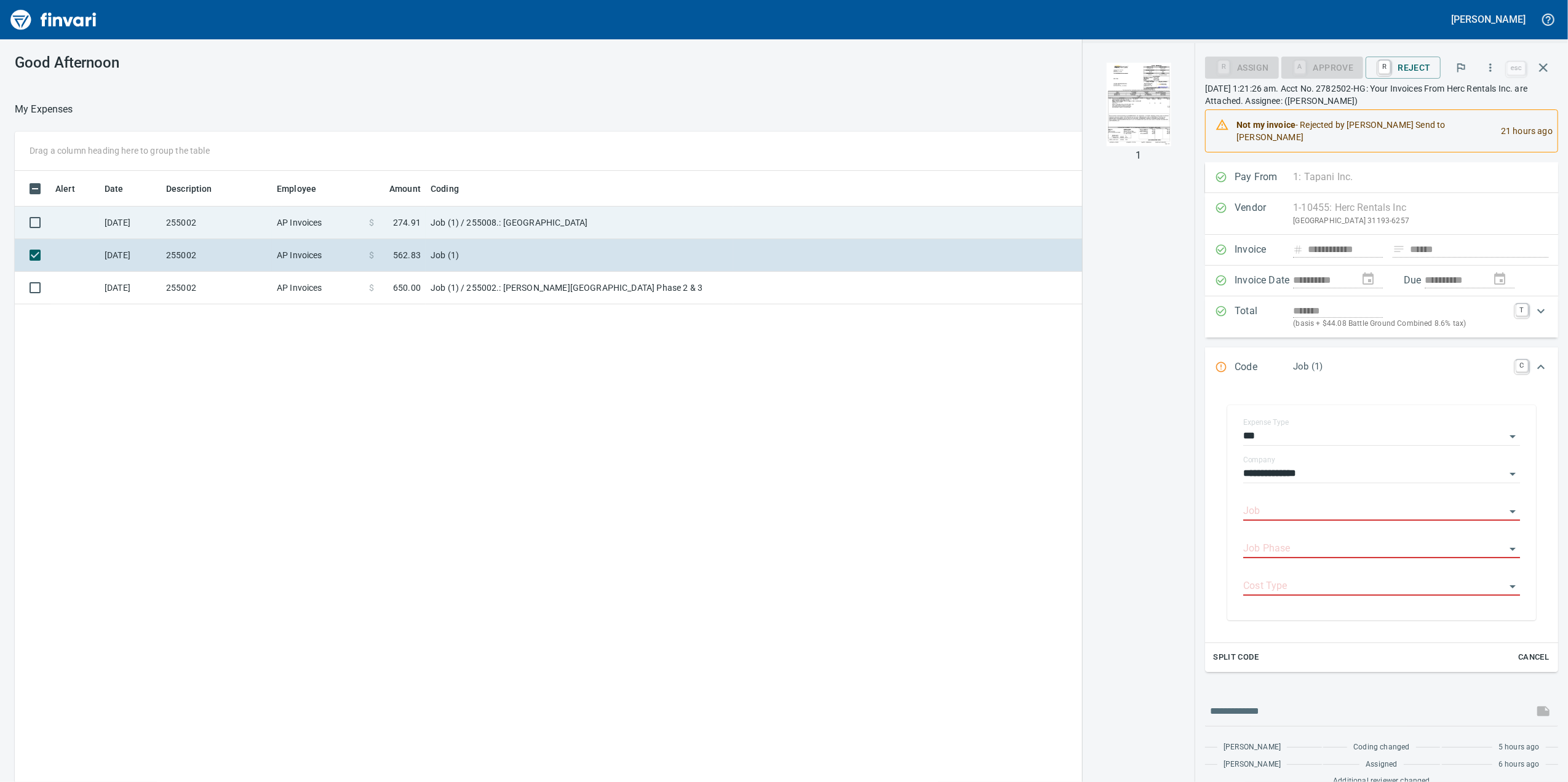
click at [826, 213] on td at bounding box center [989, 223] width 512 height 33
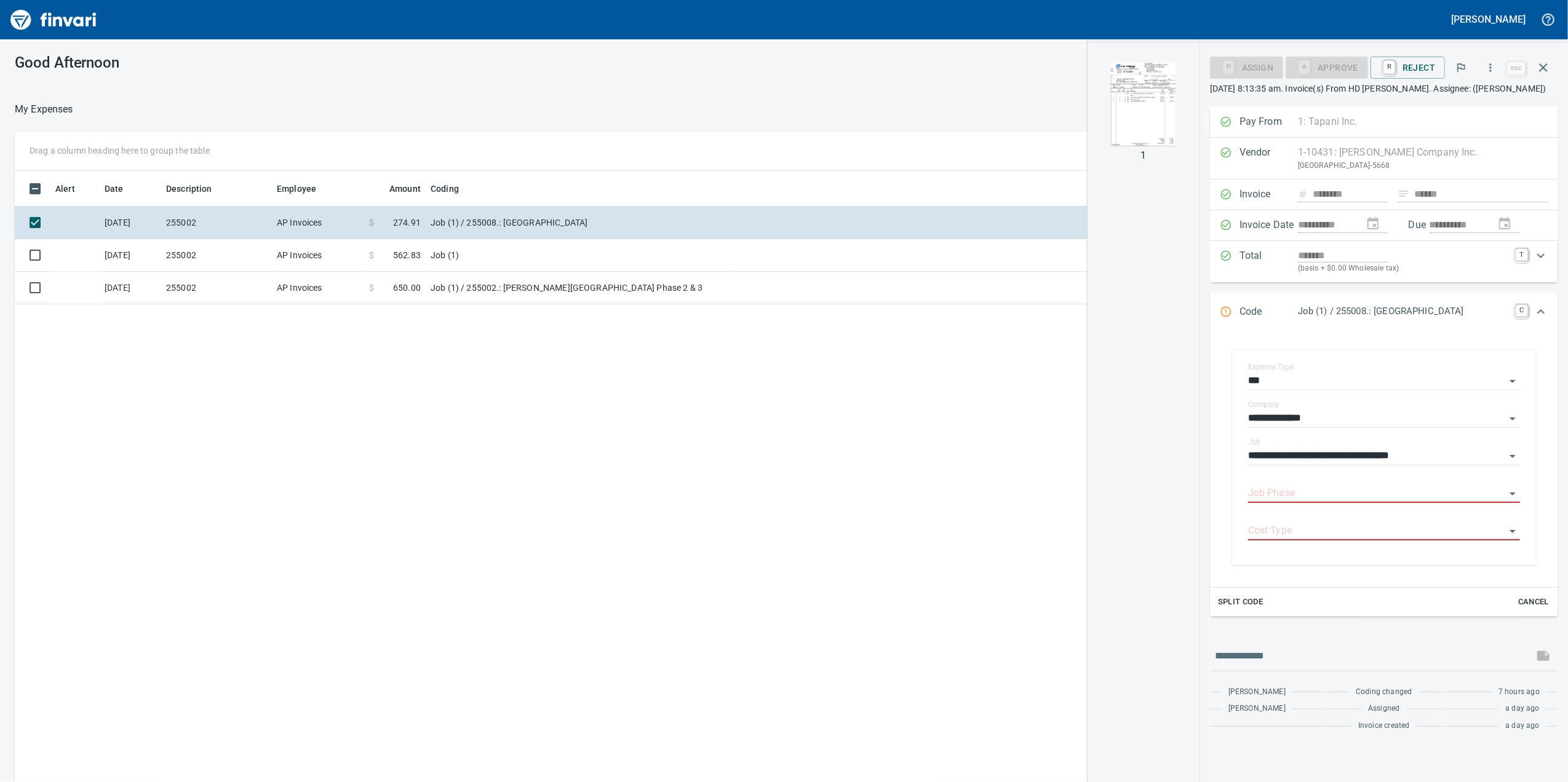
click at [1148, 88] on img "button" at bounding box center [1143, 105] width 84 height 84
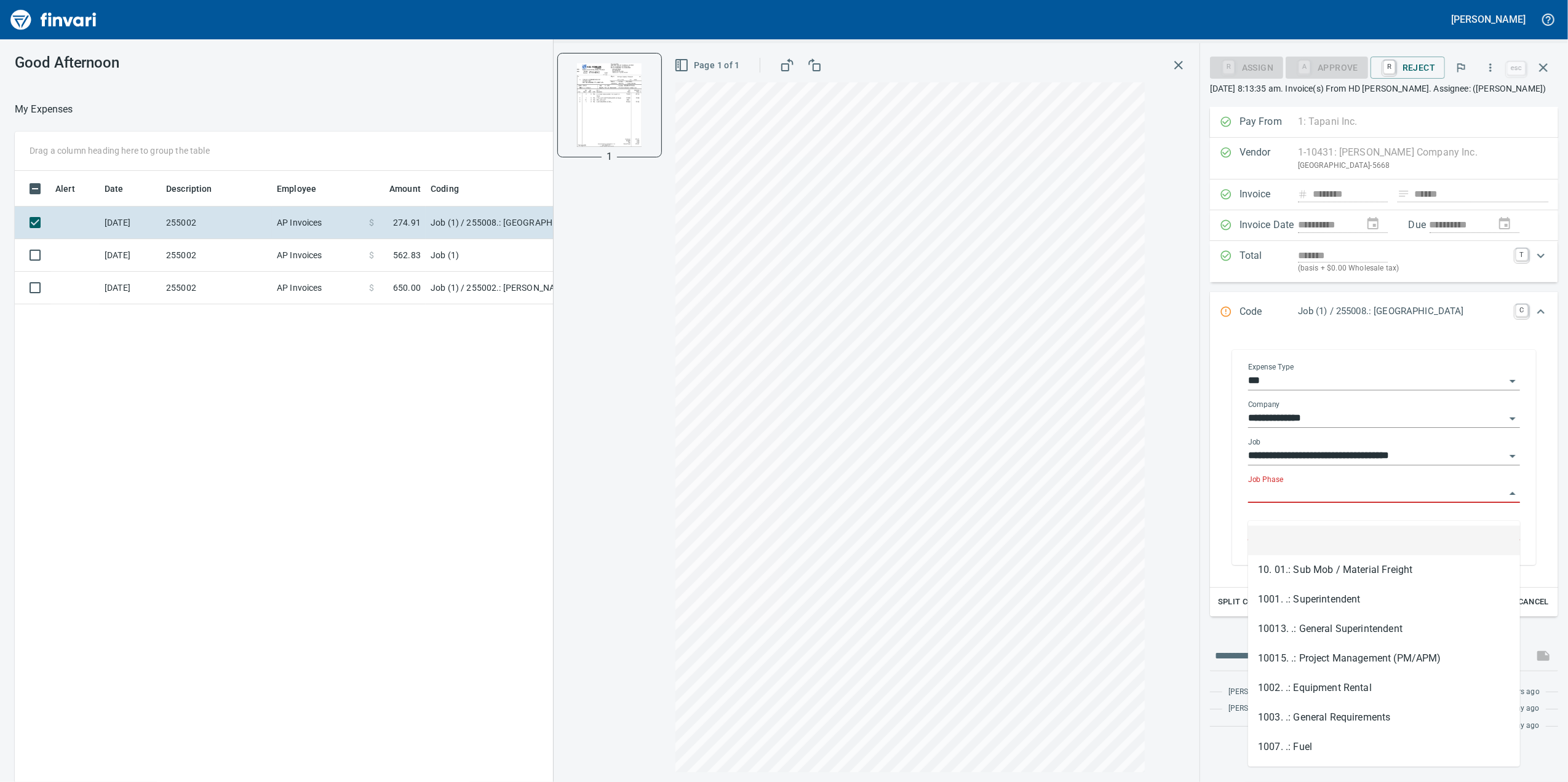
click at [1248, 502] on input "Job Phase" at bounding box center [1377, 494] width 257 height 17
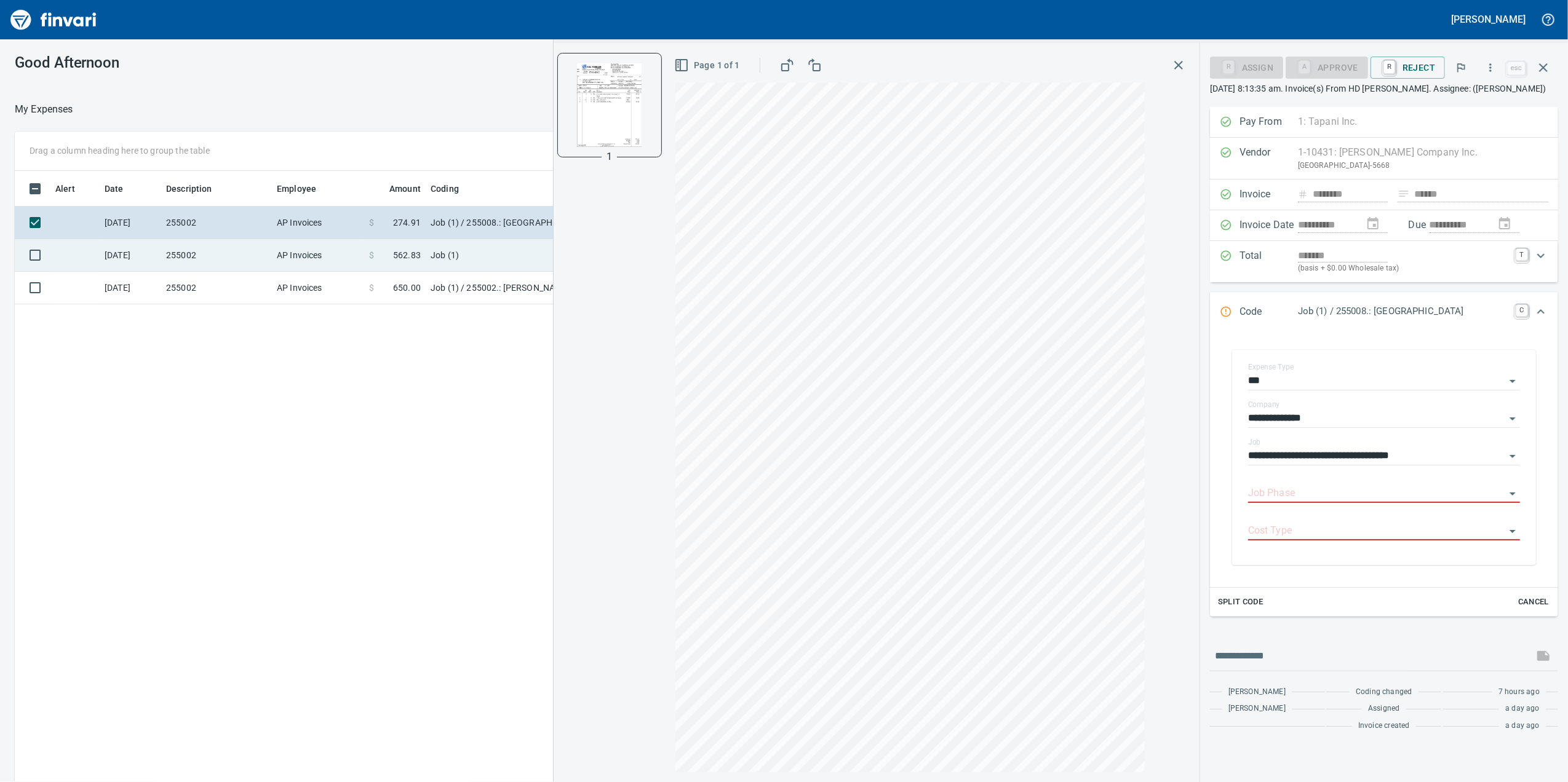
click at [274, 252] on td "AP Invoices" at bounding box center [318, 256] width 92 height 33
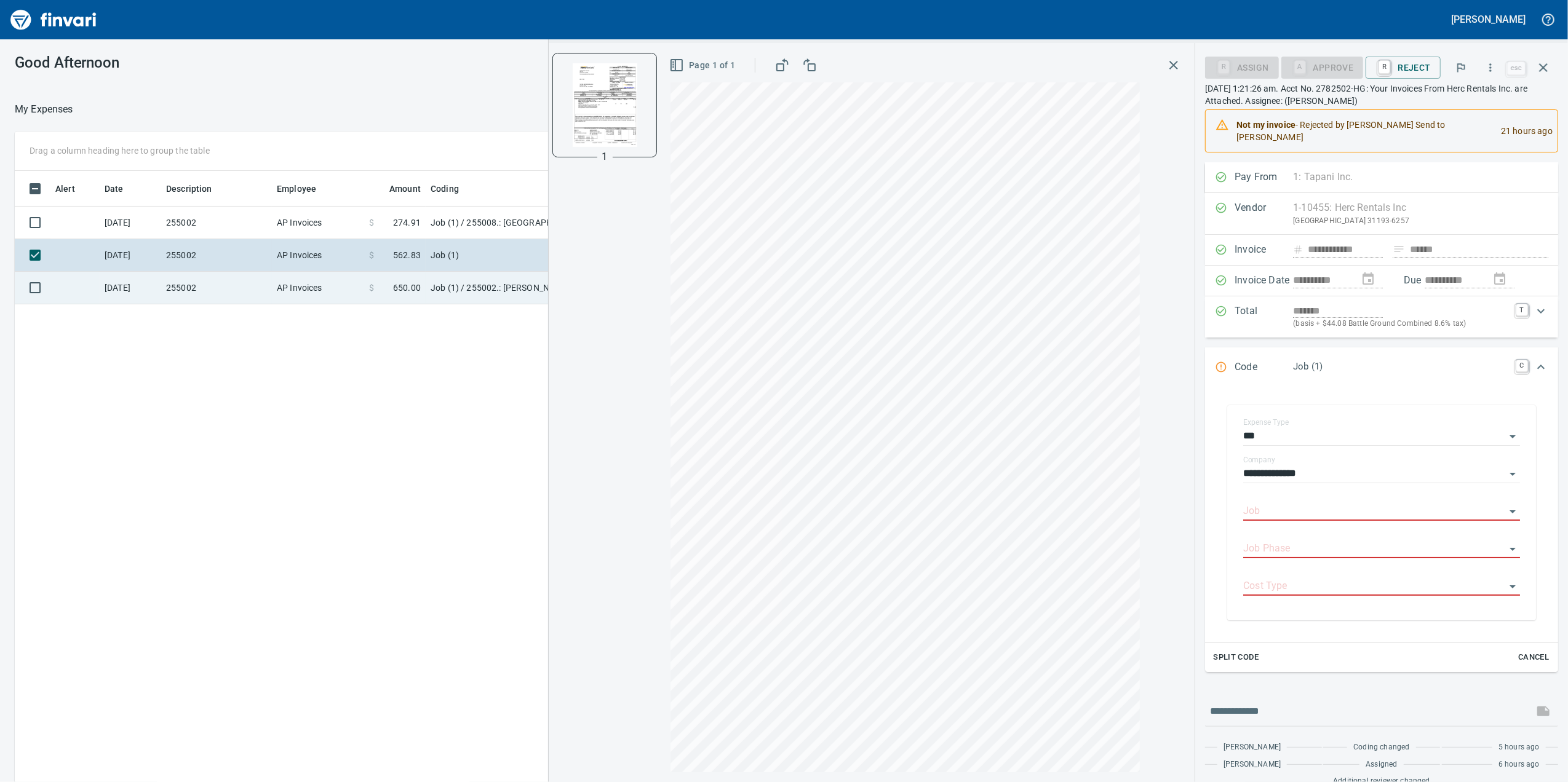
click at [278, 274] on td "AP Invoices" at bounding box center [318, 288] width 92 height 33
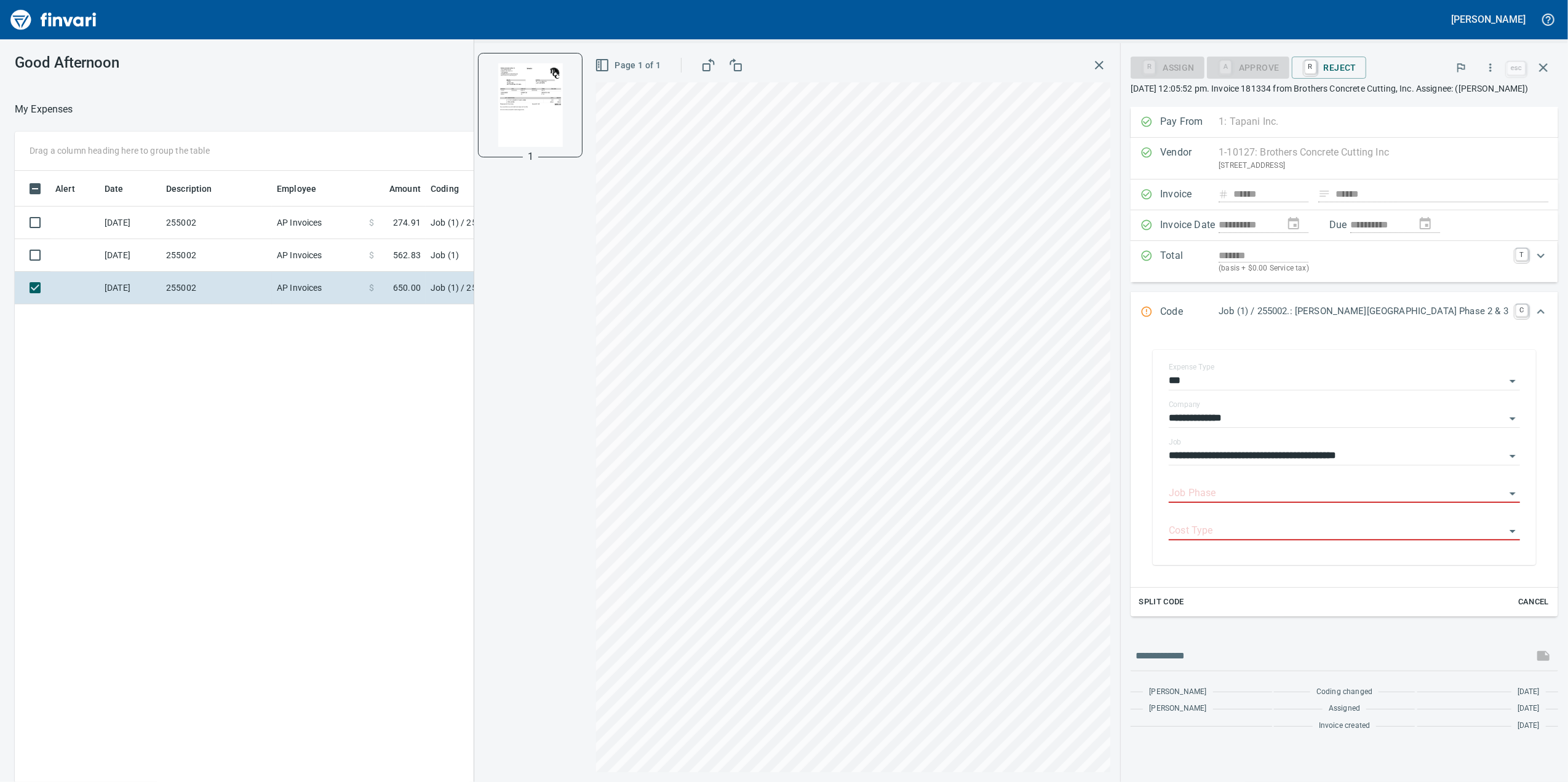
click at [395, 522] on div "Alert Date Description Employee Amount Coding [DATE] 255002 AP Invoices $ 274.9…" at bounding box center [630, 494] width 1231 height 646
click at [1107, 64] on icon "button" at bounding box center [1098, 65] width 15 height 15
